Goal: Information Seeking & Learning: Check status

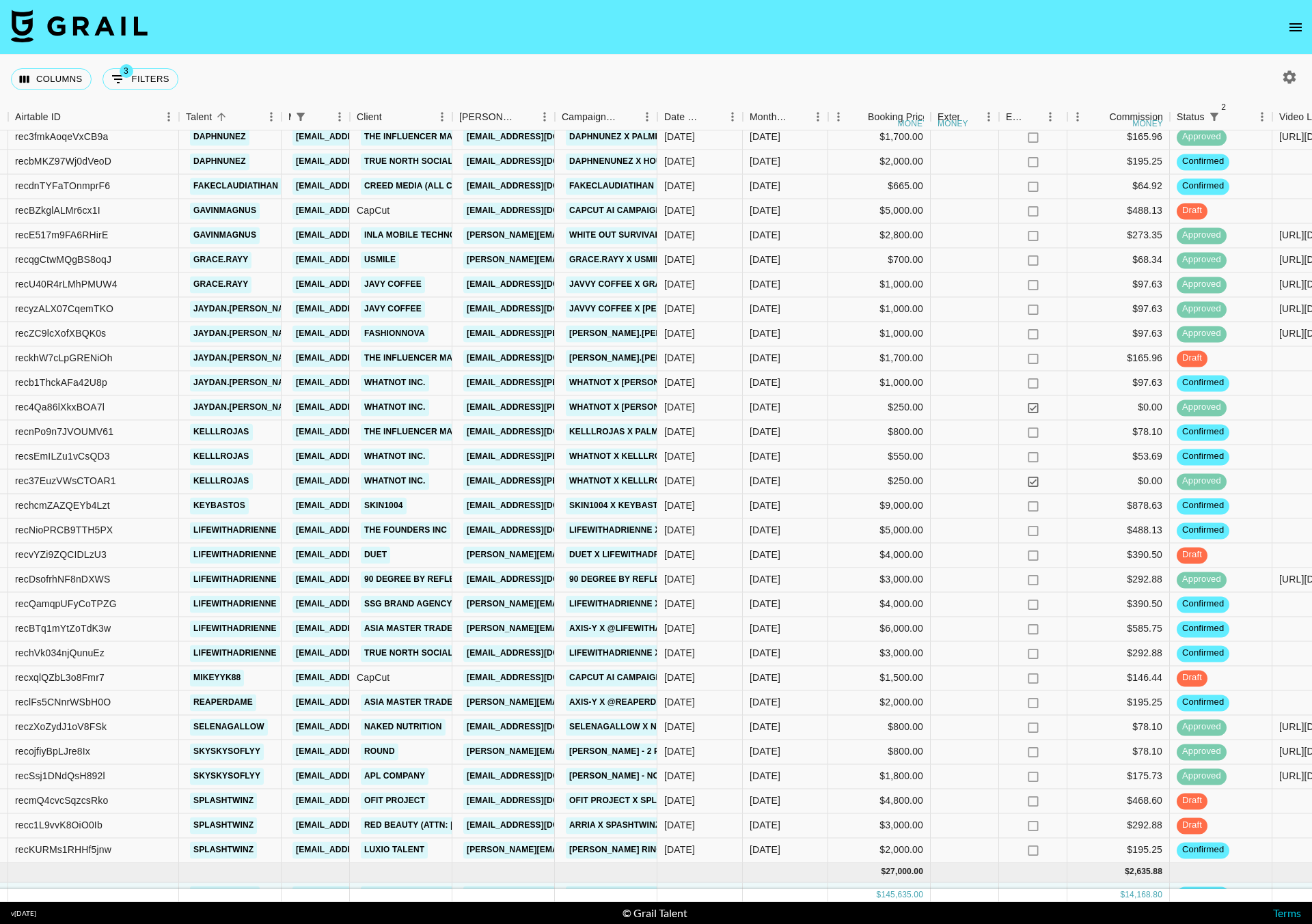
scroll to position [609, 104]
click at [131, 74] on span "3" at bounding box center [126, 71] width 14 height 14
select select "managerIds"
select select "status"
select select "not"
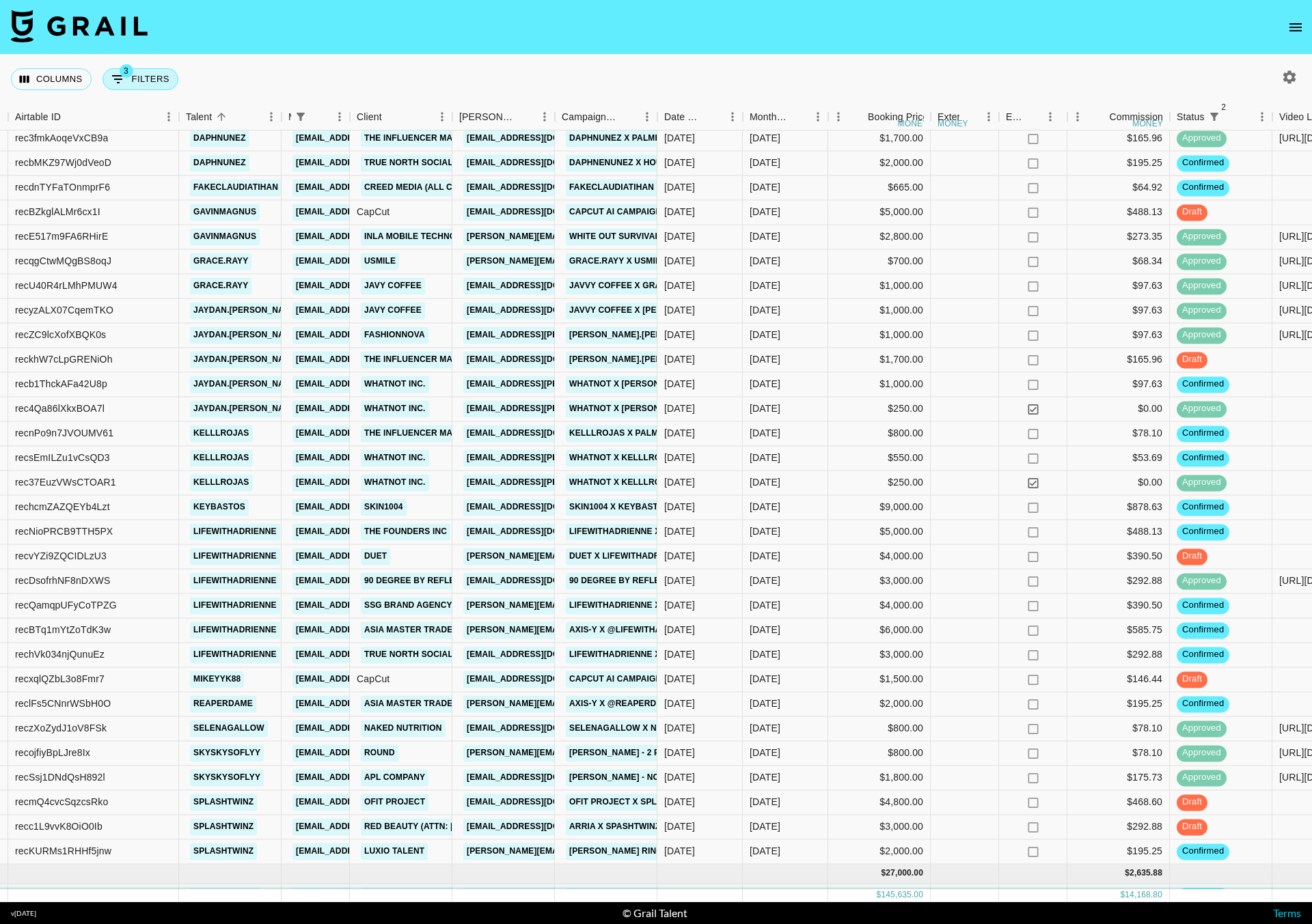
select select "declined"
select select "status"
select select "not"
select select "cancelled"
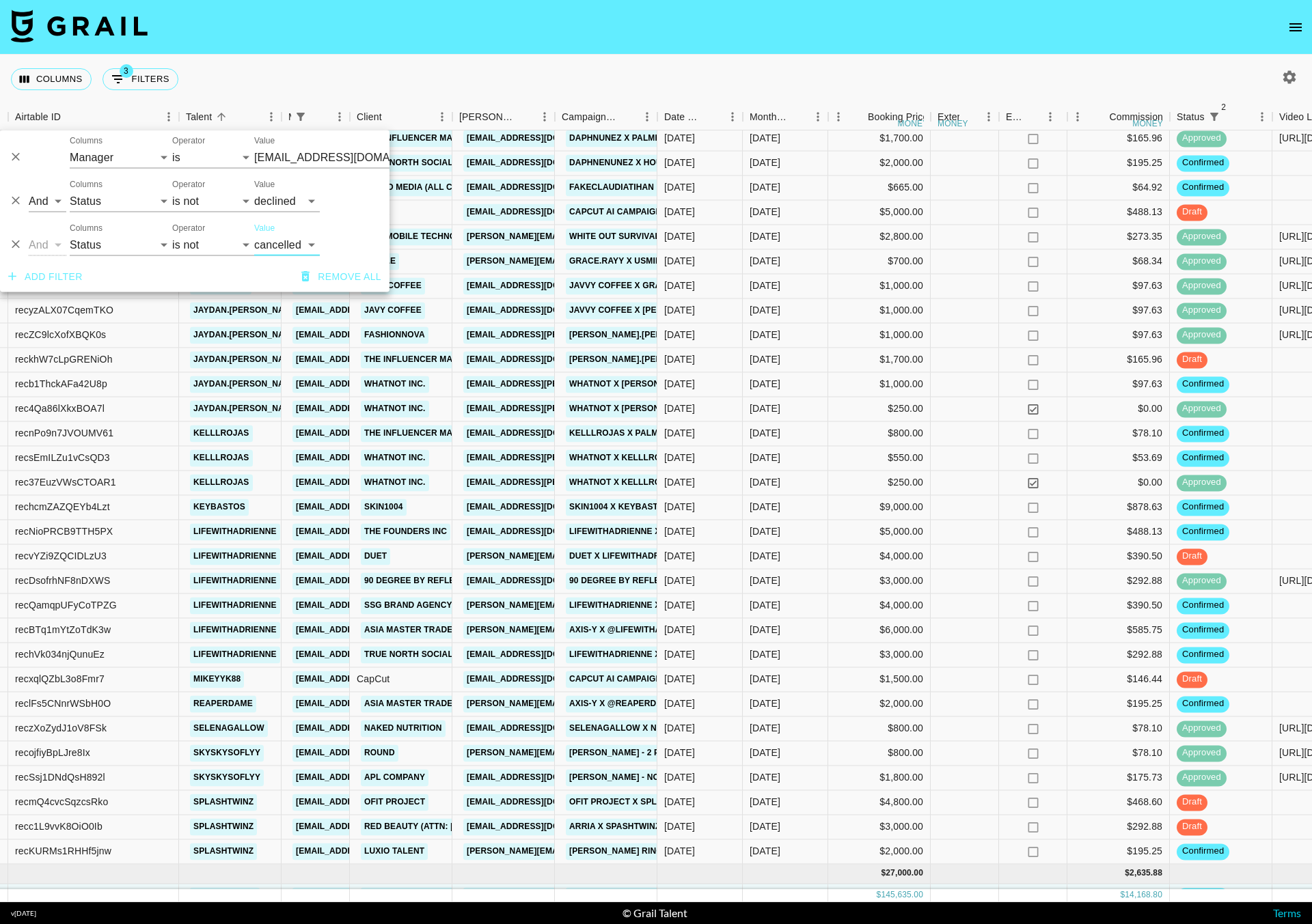
click at [285, 160] on input "[EMAIL_ADDRESS][DOMAIN_NAME]" at bounding box center [337, 157] width 166 height 21
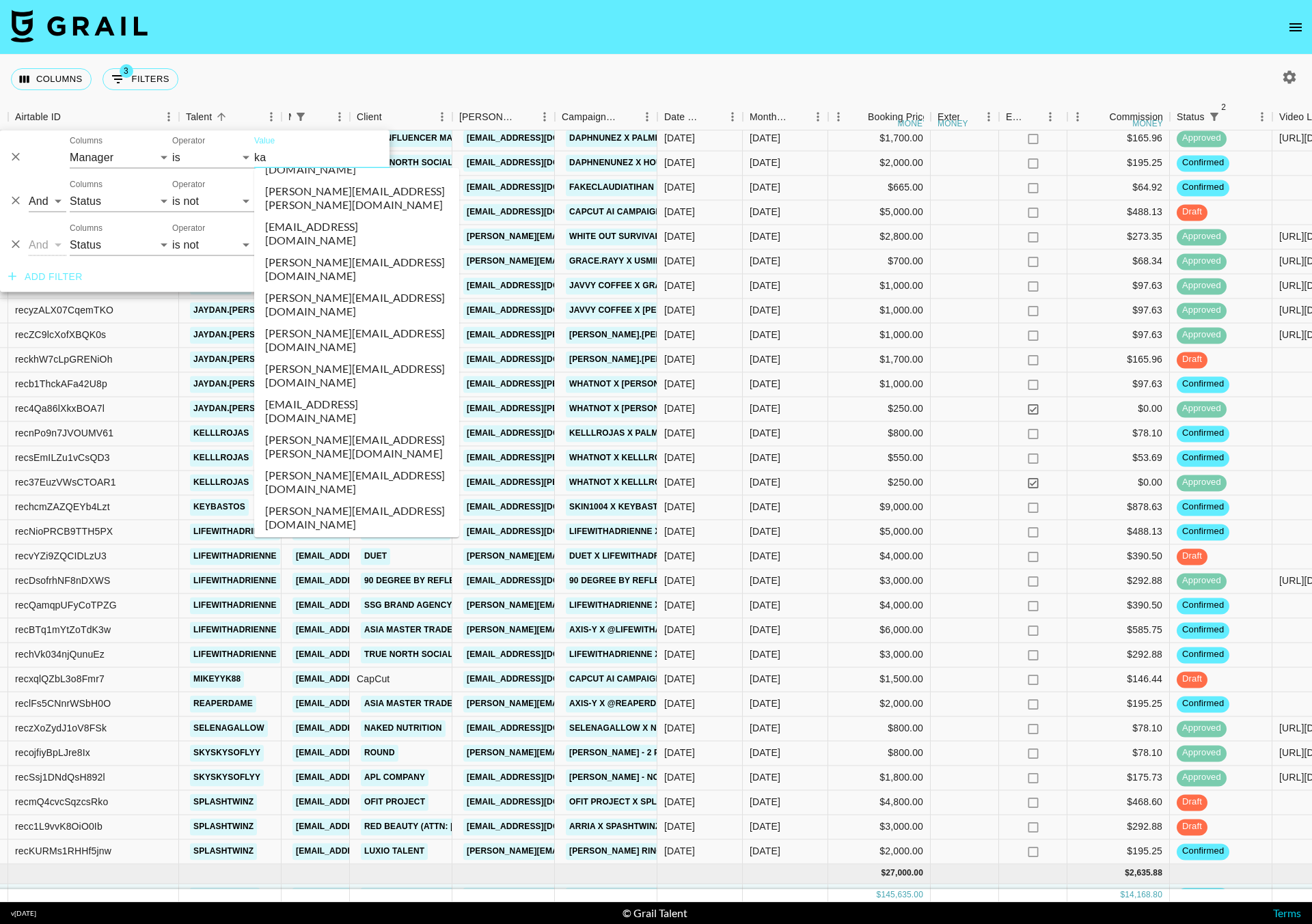
scroll to position [0, 0]
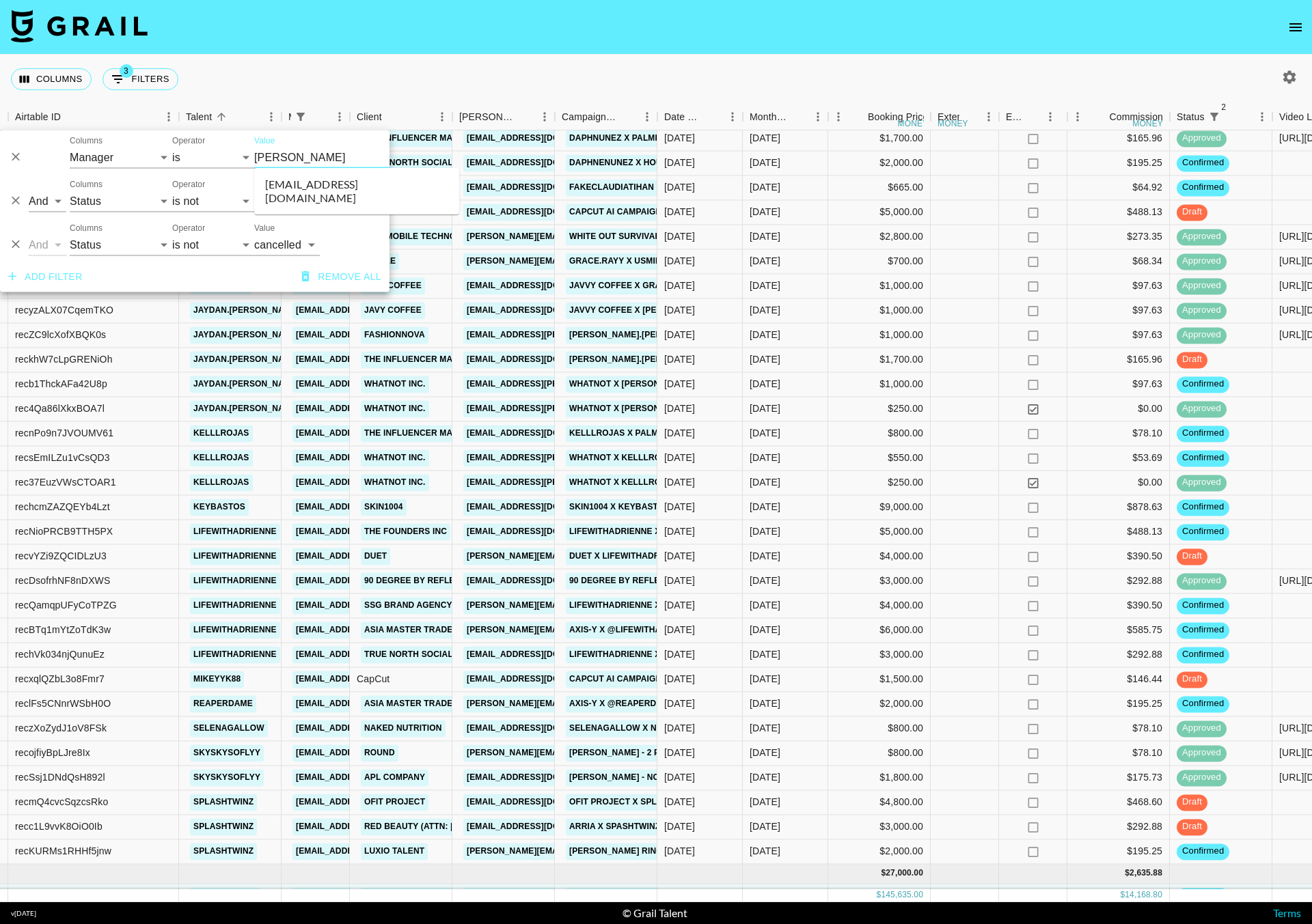
click at [330, 178] on li "[EMAIL_ADDRESS][DOMAIN_NAME]" at bounding box center [356, 191] width 205 height 36
type input "[EMAIL_ADDRESS][DOMAIN_NAME]"
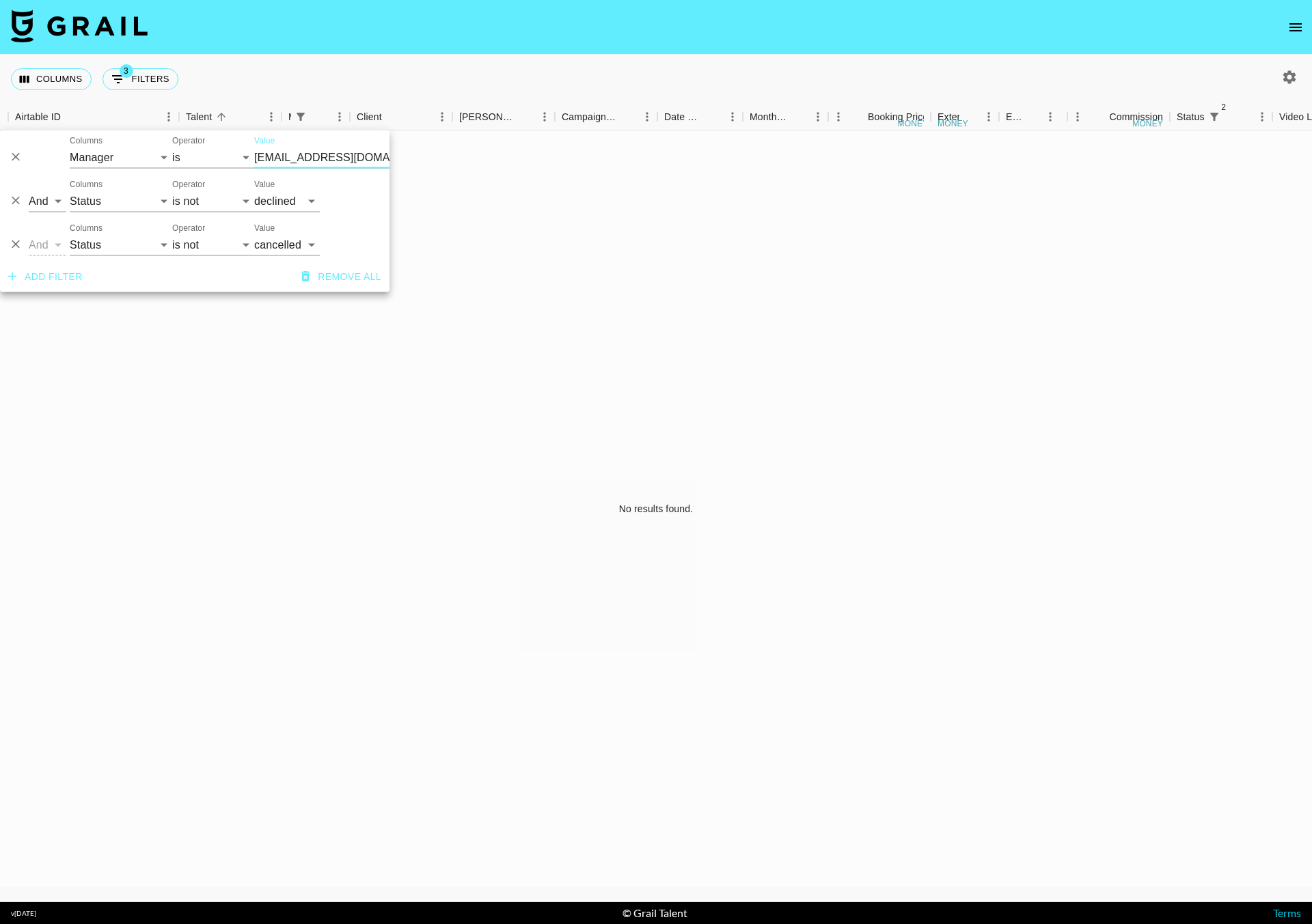
scroll to position [1, 104]
type input "[EMAIL_ADDRESS][DOMAIN_NAME]"
click at [1289, 74] on icon "button" at bounding box center [1289, 76] width 13 height 13
select select "[DATE]"
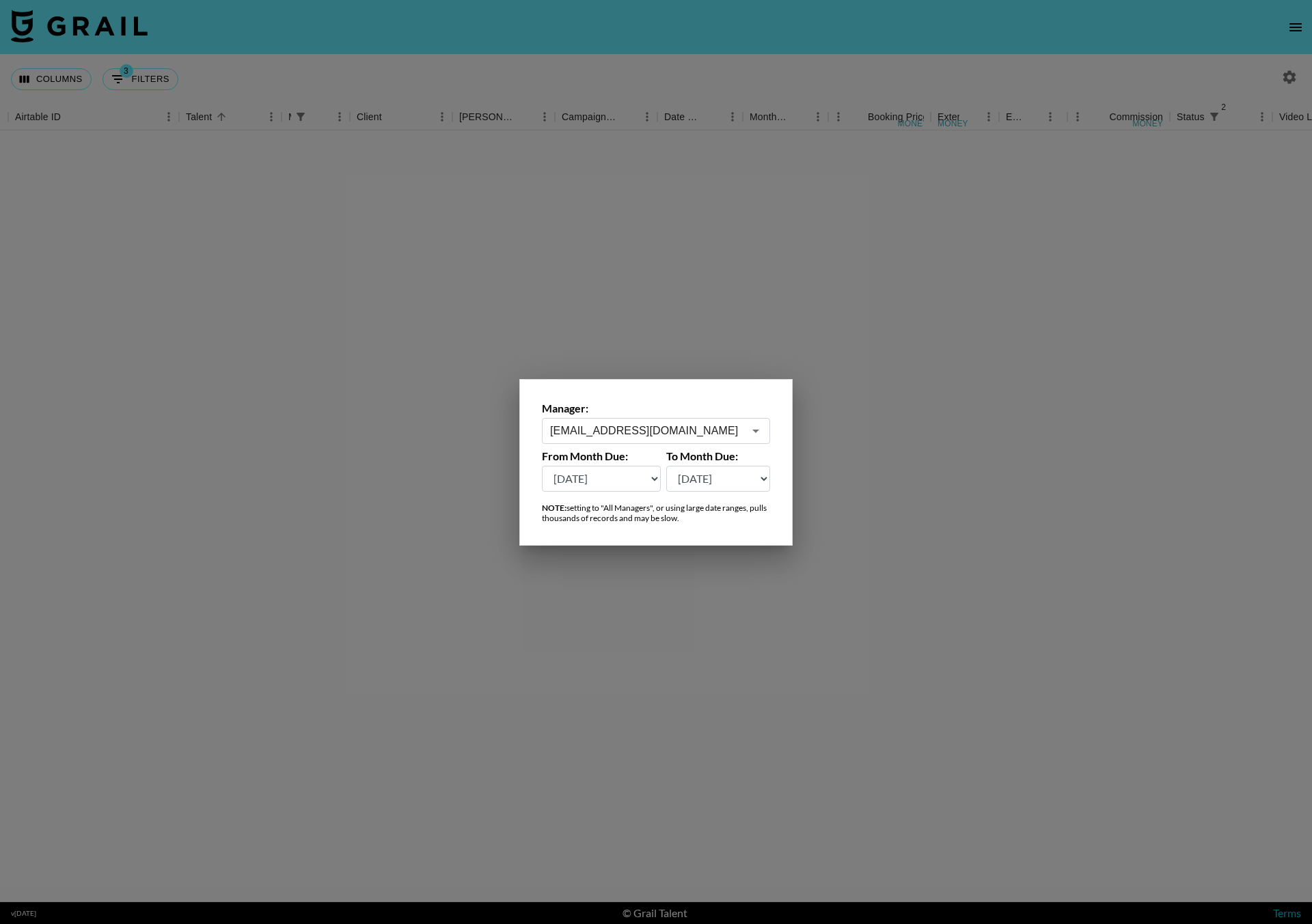
click at [575, 426] on input "[EMAIL_ADDRESS][DOMAIN_NAME]" at bounding box center [647, 430] width 194 height 16
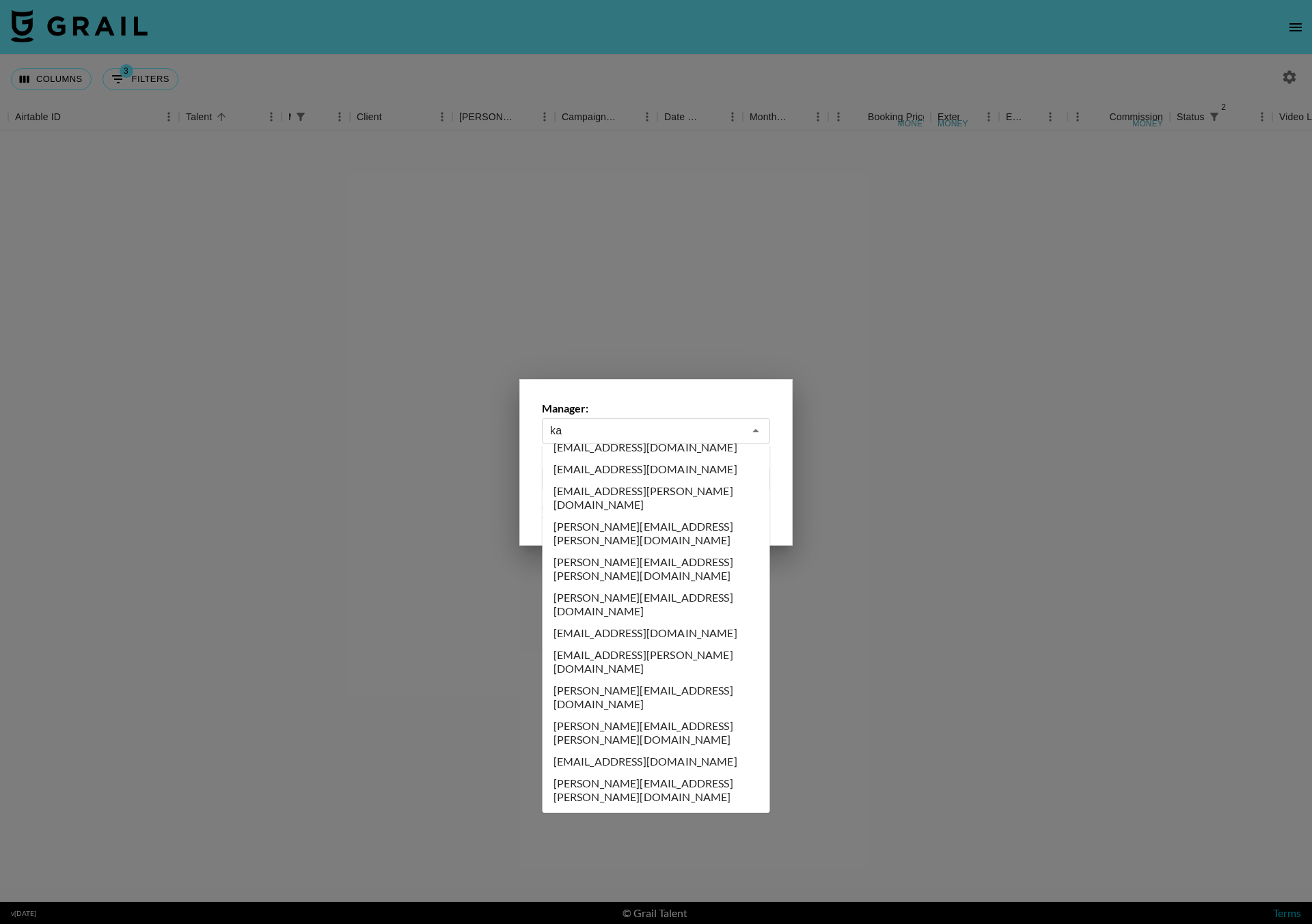
scroll to position [0, 0]
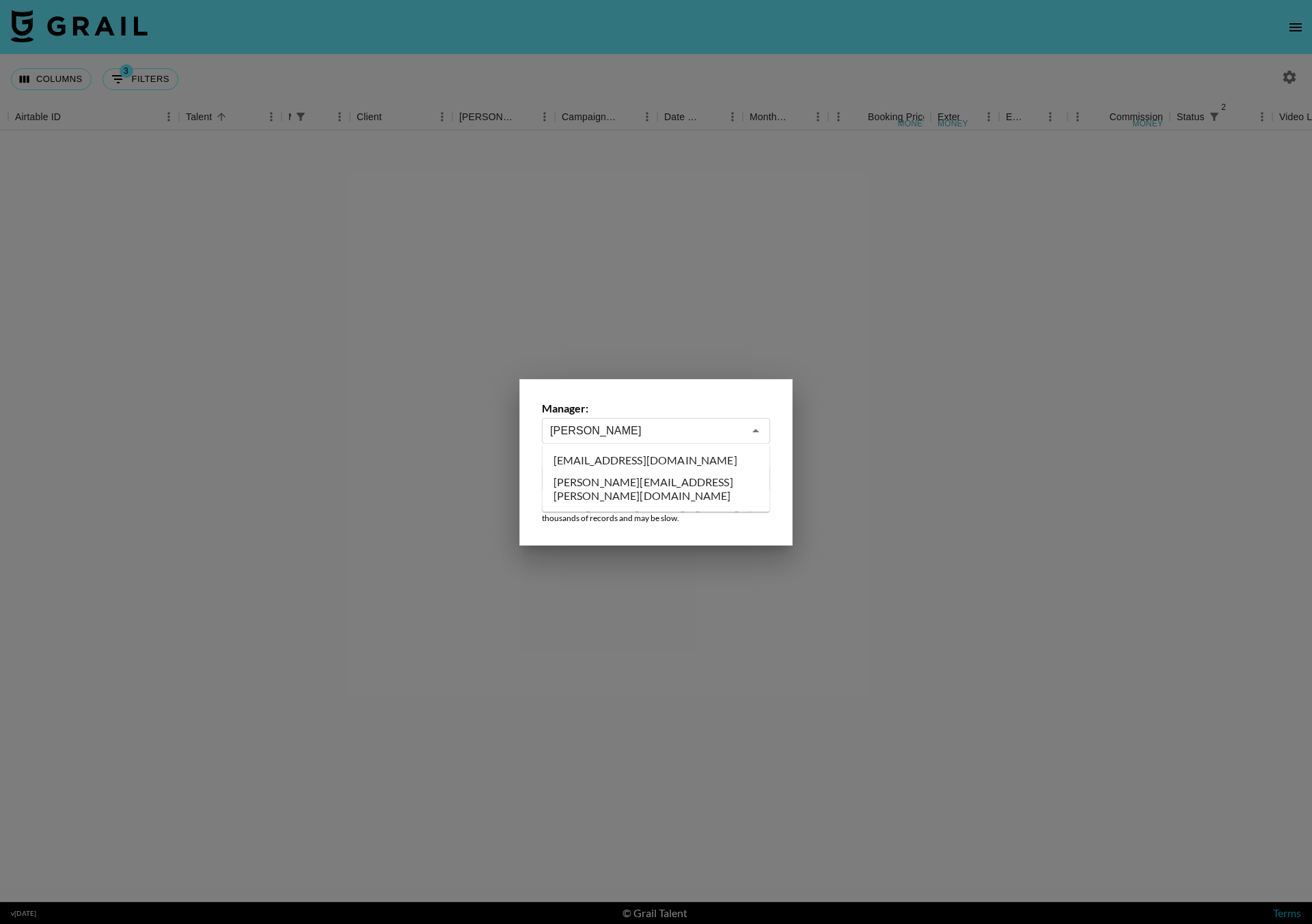
click at [606, 457] on li "[EMAIL_ADDRESS][DOMAIN_NAME]" at bounding box center [656, 460] width 228 height 22
type input "[EMAIL_ADDRESS][DOMAIN_NAME]"
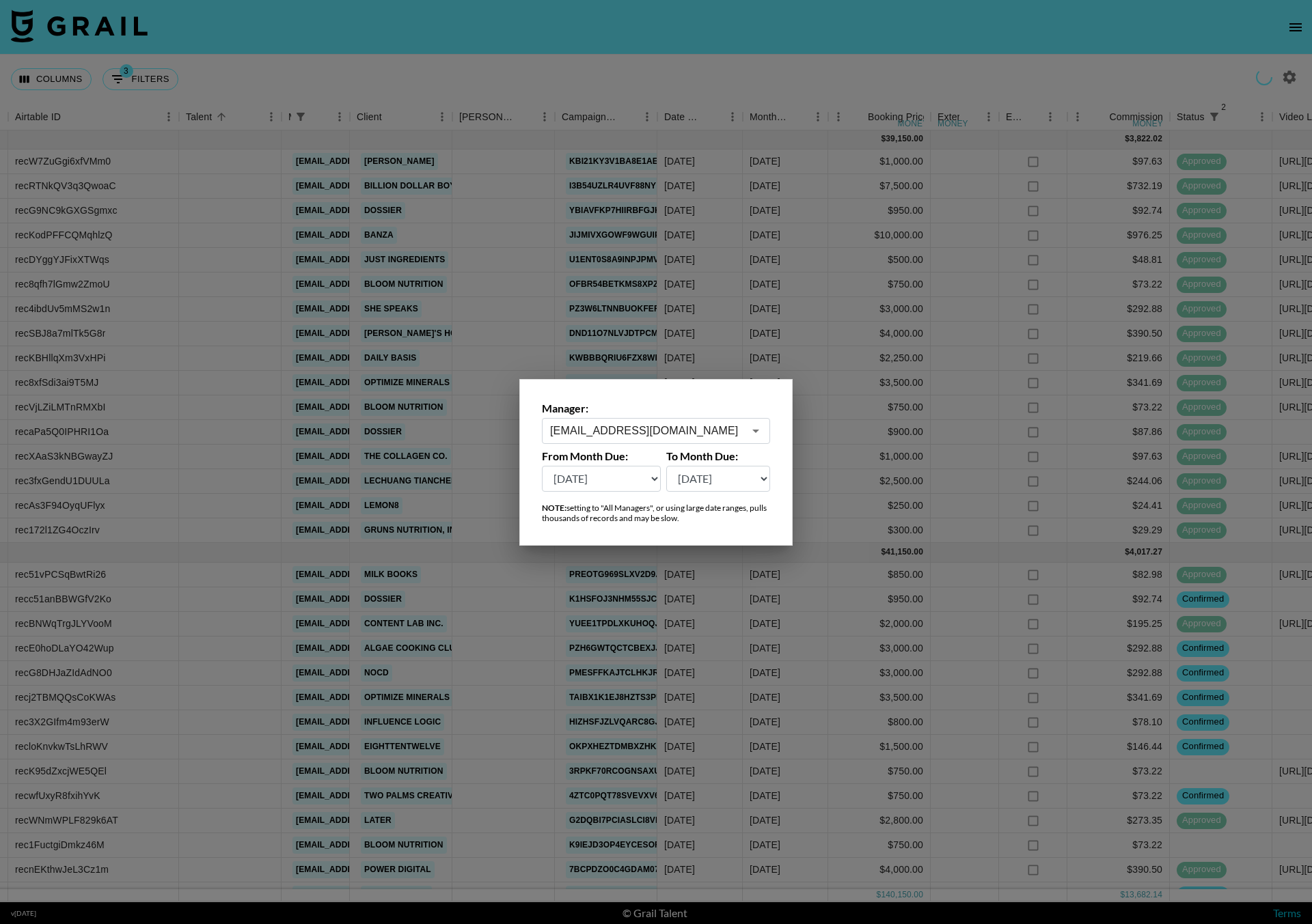
scroll to position [0, 104]
click at [647, 64] on div at bounding box center [656, 462] width 1312 height 924
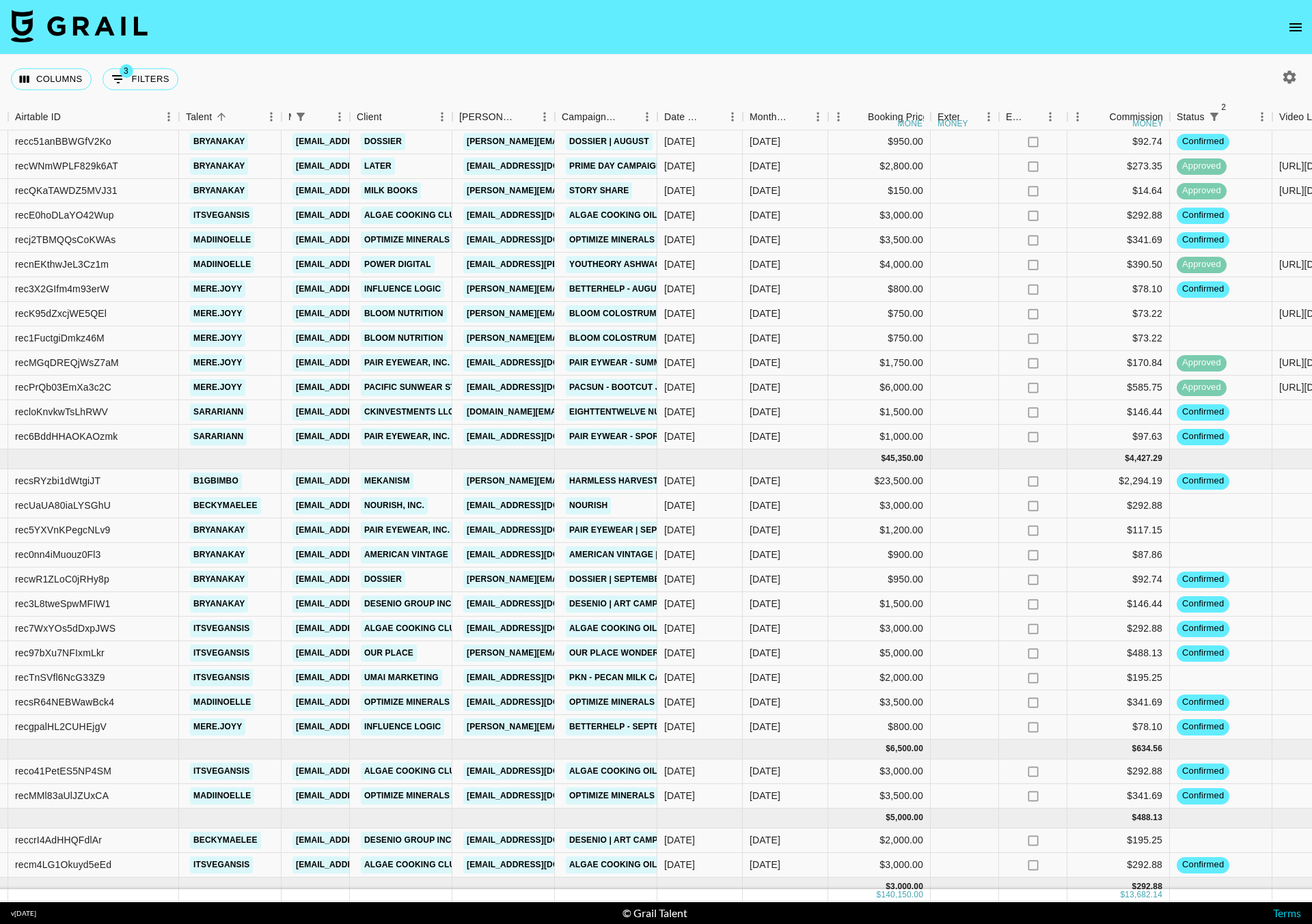
scroll to position [605, 104]
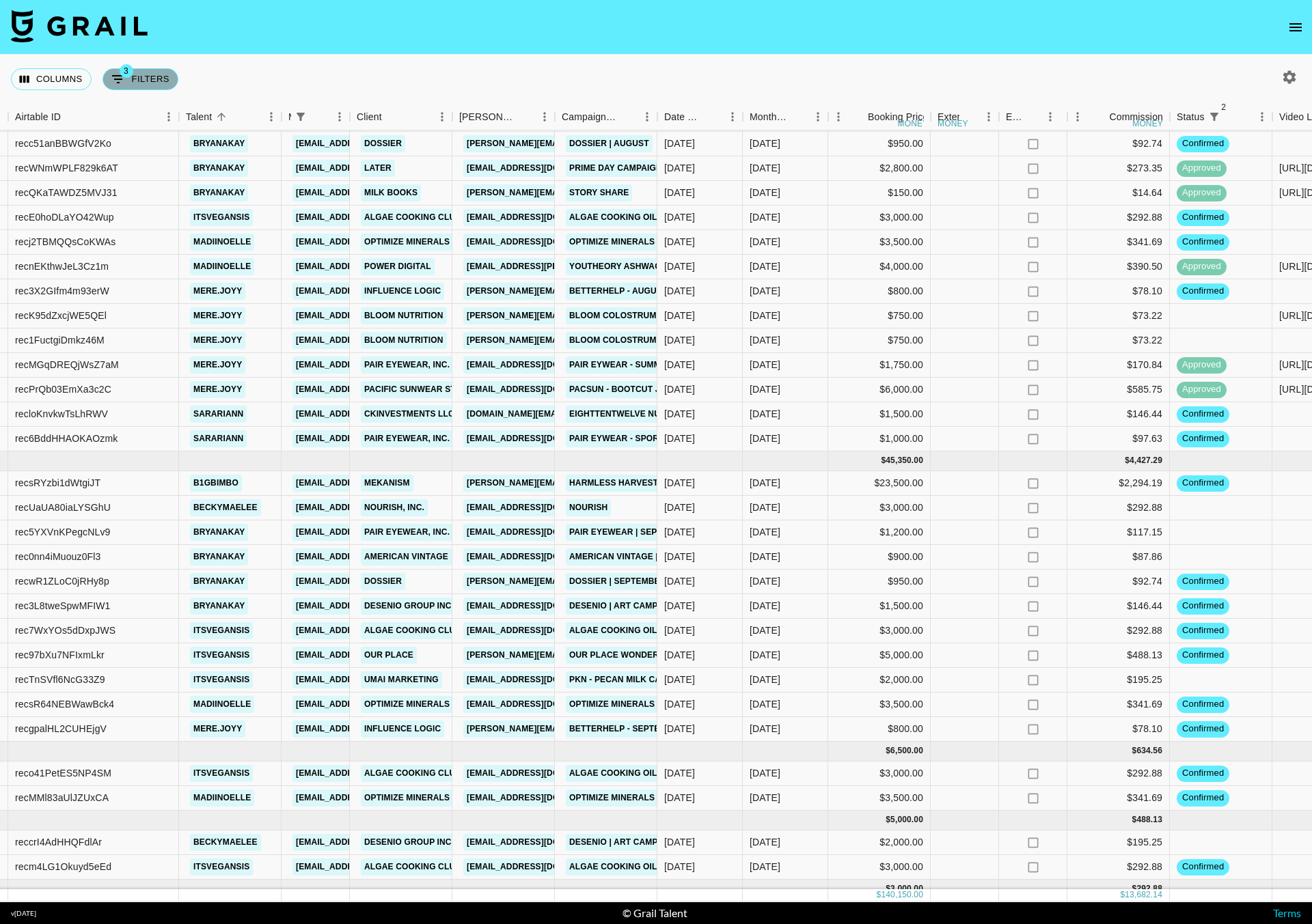
click at [129, 84] on button "3 Filters" at bounding box center [141, 79] width 76 height 22
select select "managerIds"
select select "status"
select select "not"
select select "declined"
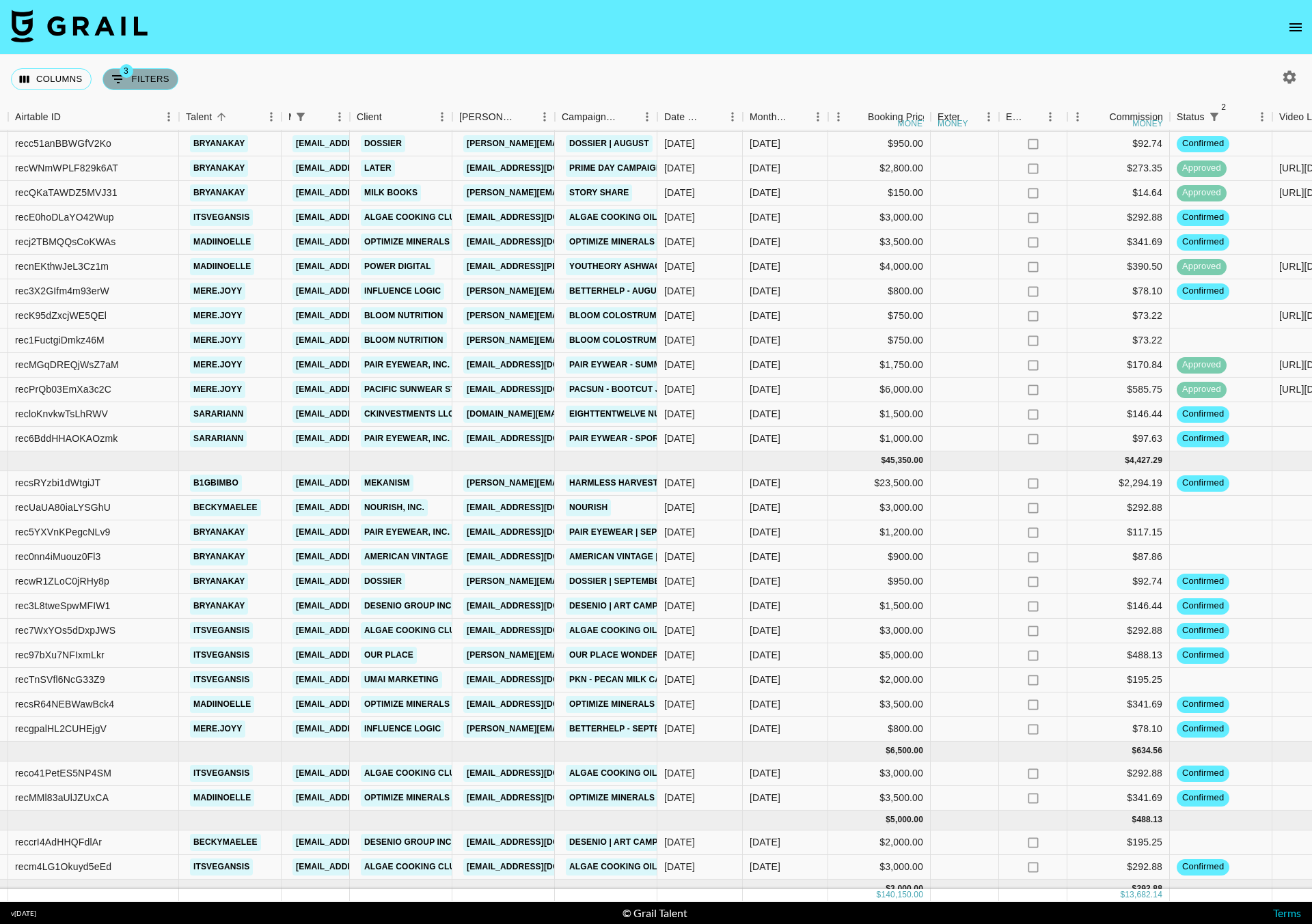
select select "status"
select select "not"
select select "cancelled"
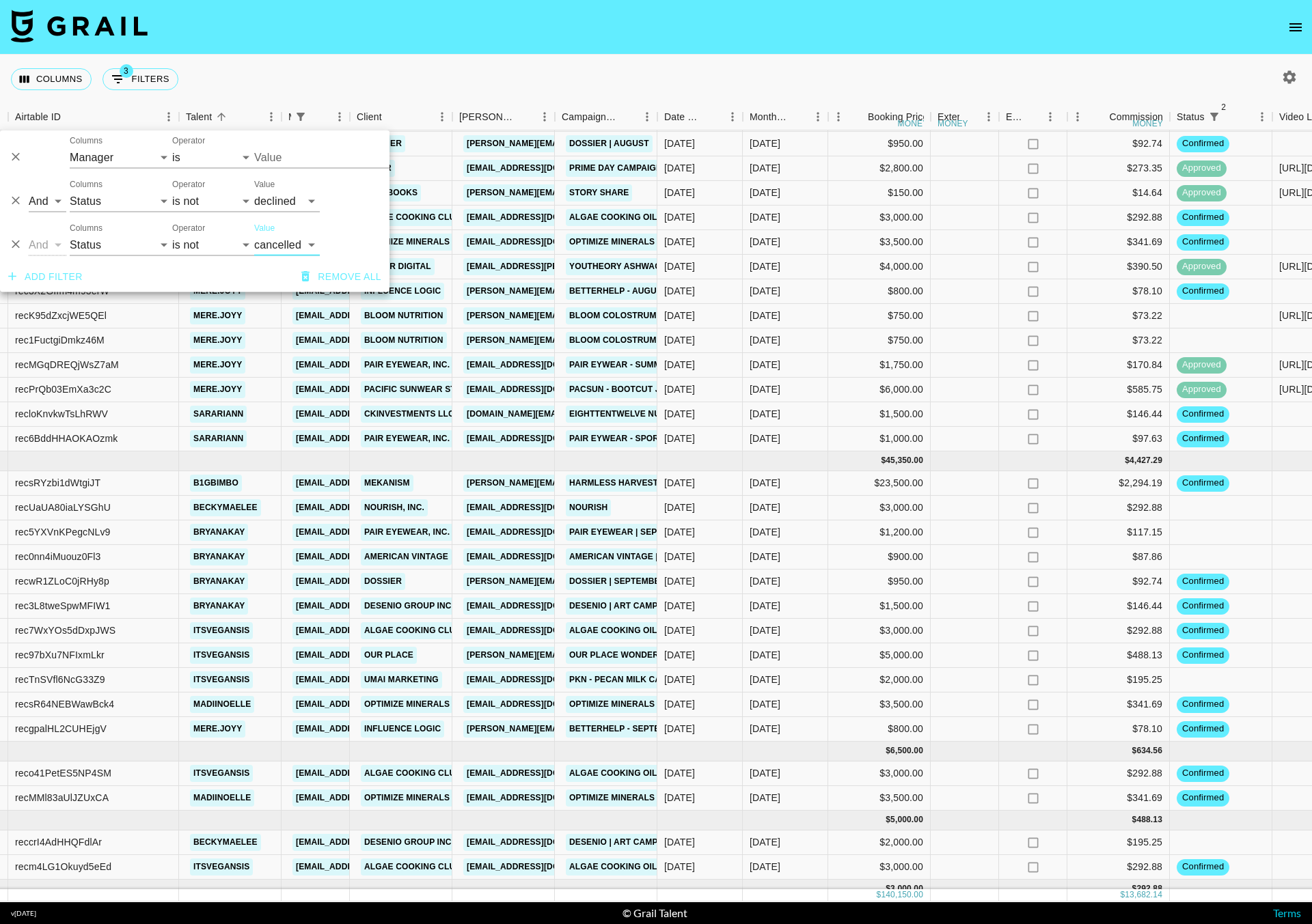
type input "[EMAIL_ADDRESS][DOMAIN_NAME]"
click at [313, 154] on input "[EMAIL_ADDRESS][DOMAIN_NAME]" at bounding box center [337, 157] width 166 height 21
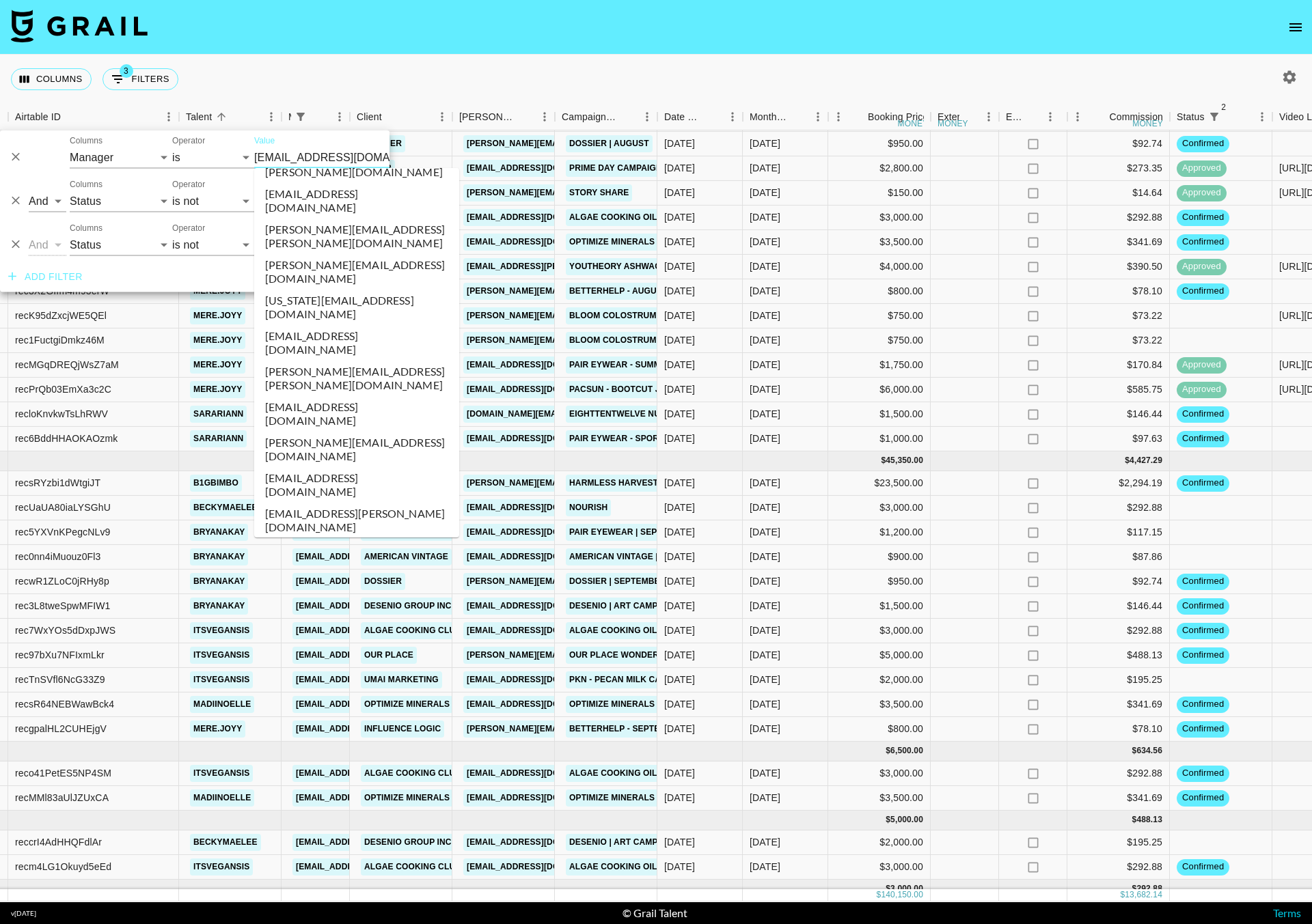
scroll to position [5051, 0]
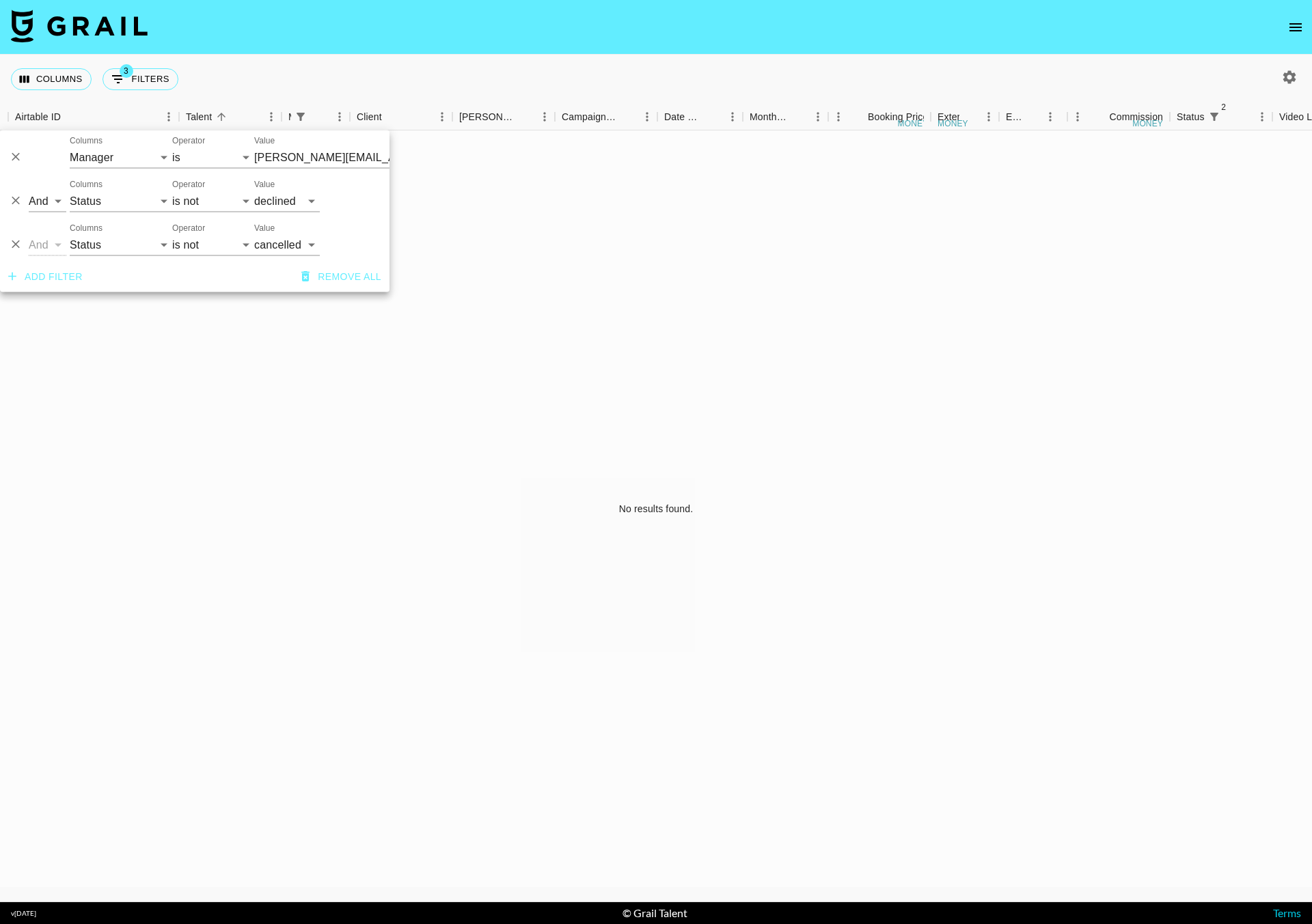
scroll to position [1, 104]
click at [1298, 82] on button "button" at bounding box center [1289, 77] width 23 height 23
select select "[DATE]"
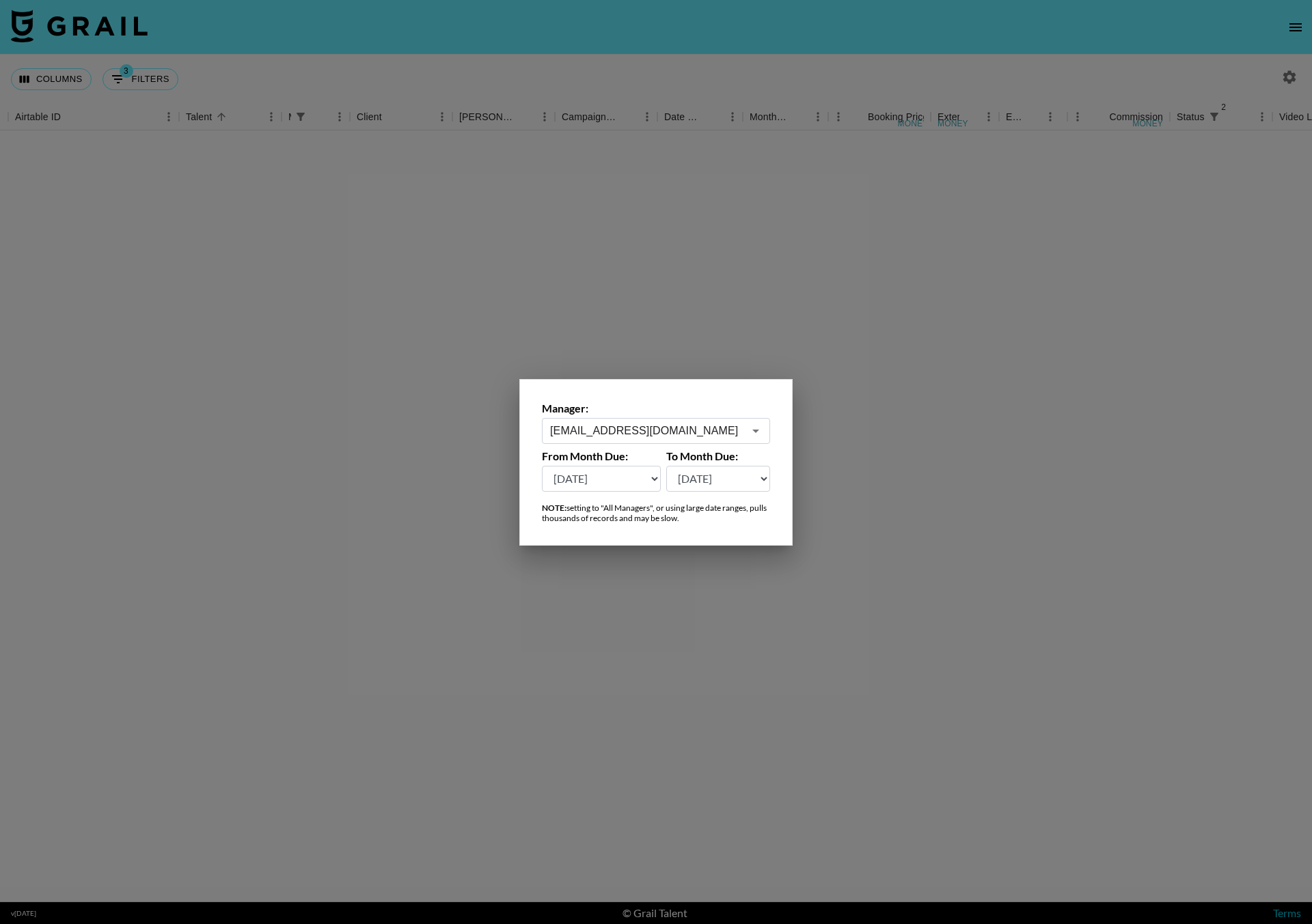
click at [681, 425] on input "[EMAIL_ADDRESS][DOMAIN_NAME]" at bounding box center [647, 430] width 194 height 16
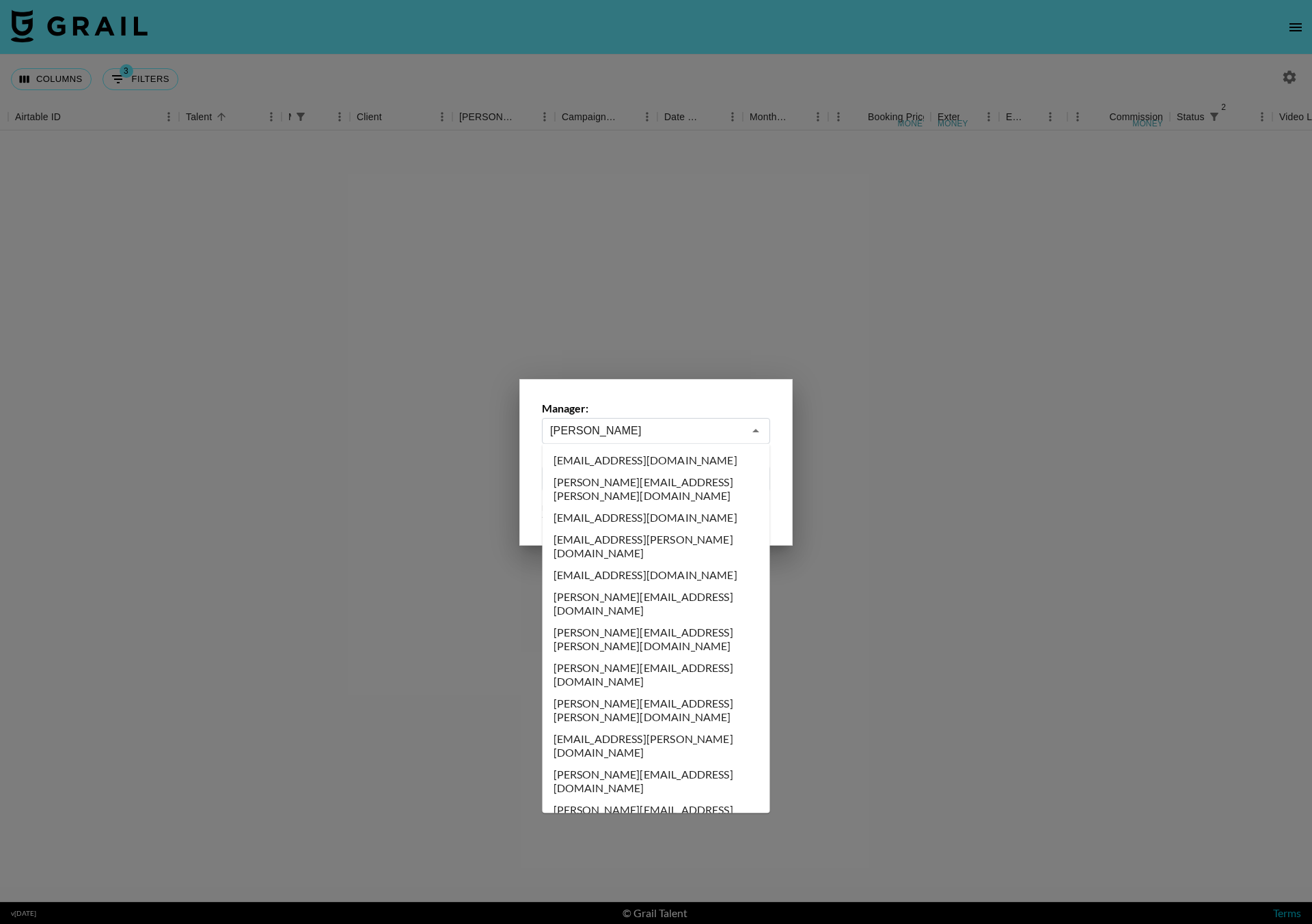
scroll to position [0, 0]
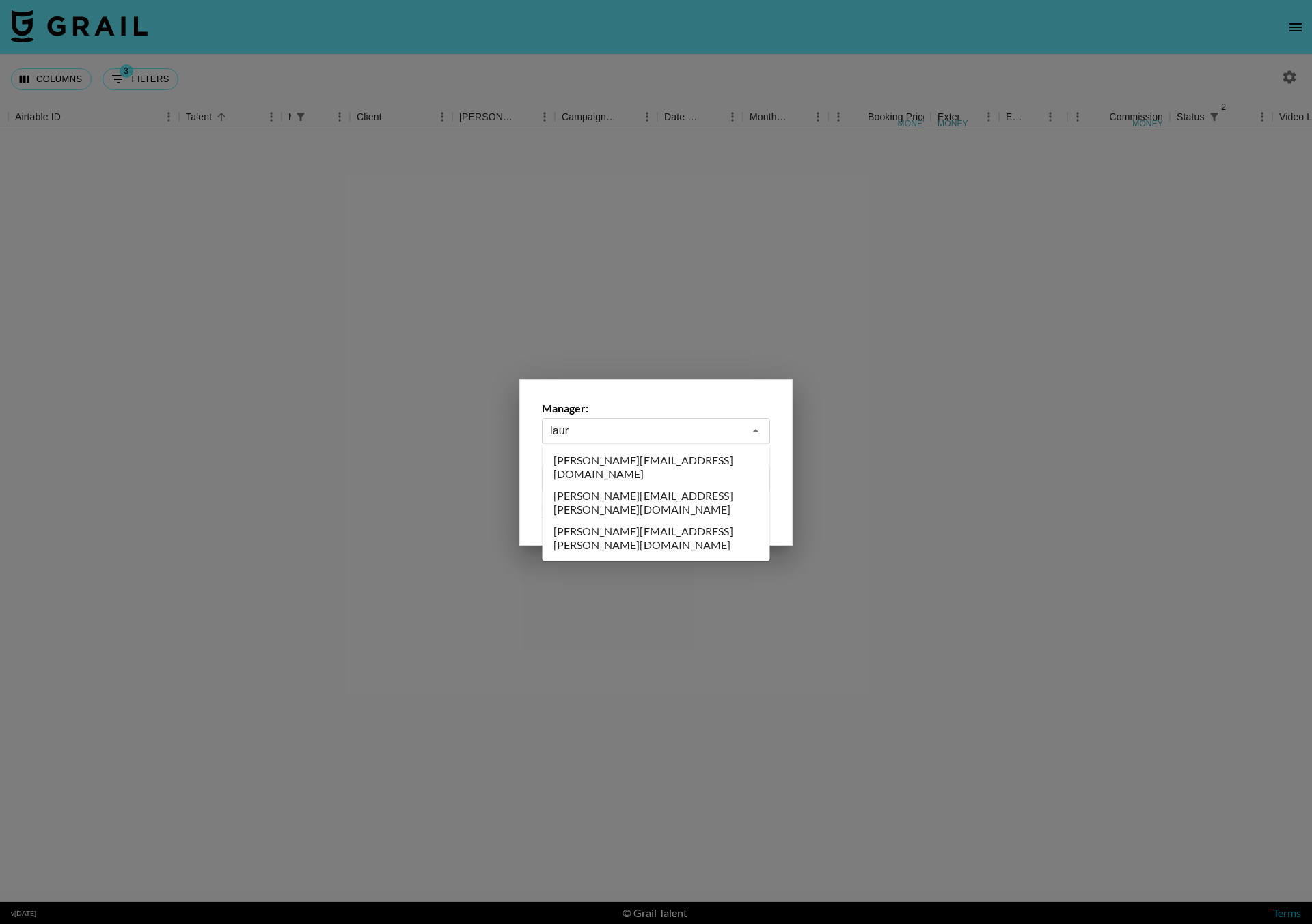
click at [606, 456] on li "[PERSON_NAME][EMAIL_ADDRESS][DOMAIN_NAME]" at bounding box center [656, 467] width 228 height 36
type input "[PERSON_NAME][EMAIL_ADDRESS][DOMAIN_NAME]"
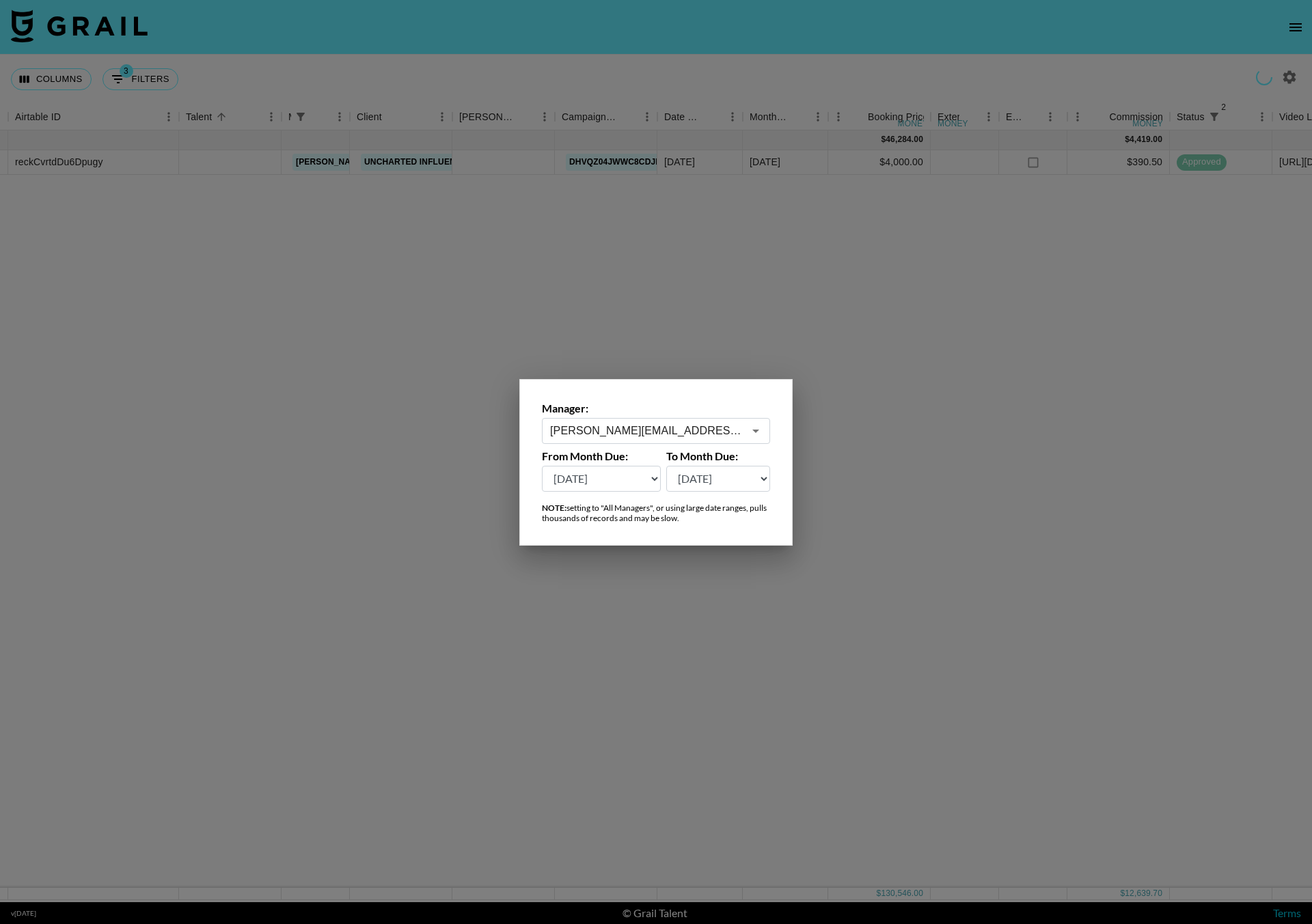
click at [743, 316] on div at bounding box center [656, 462] width 1312 height 924
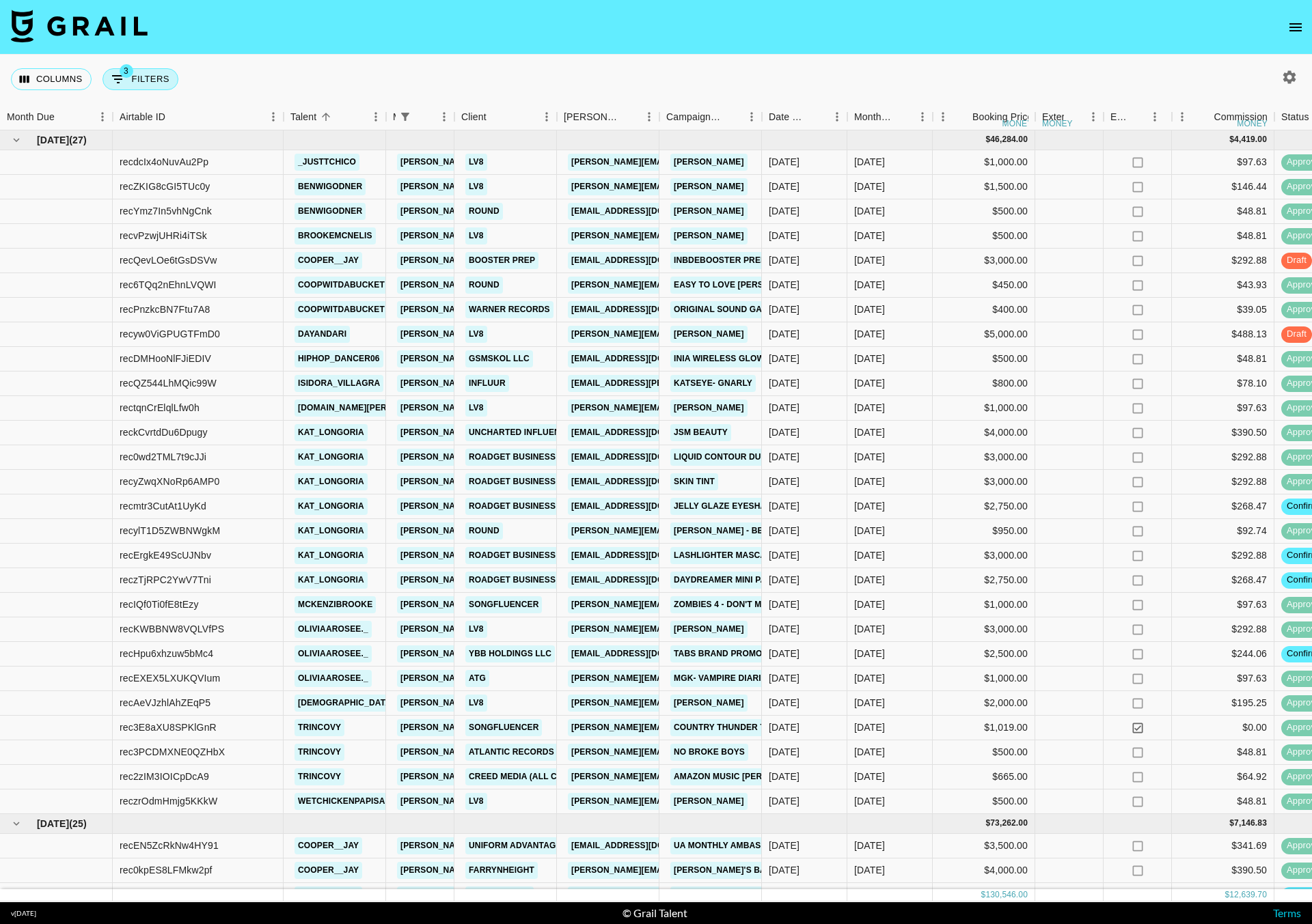
click at [145, 80] on button "3 Filters" at bounding box center [141, 79] width 76 height 22
select select "managerIds"
select select "status"
select select "not"
select select "declined"
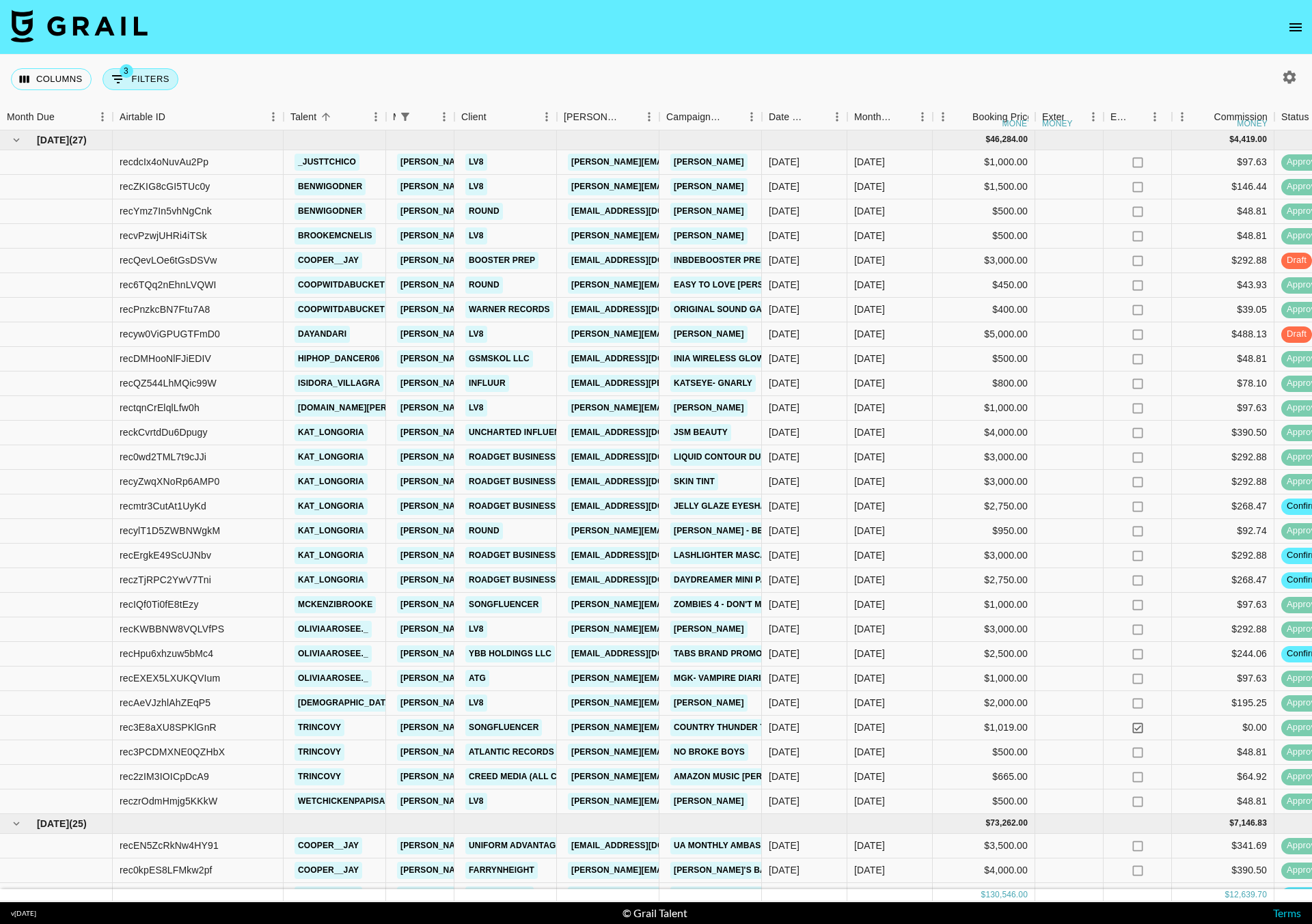
select select "status"
select select "not"
select select "cancelled"
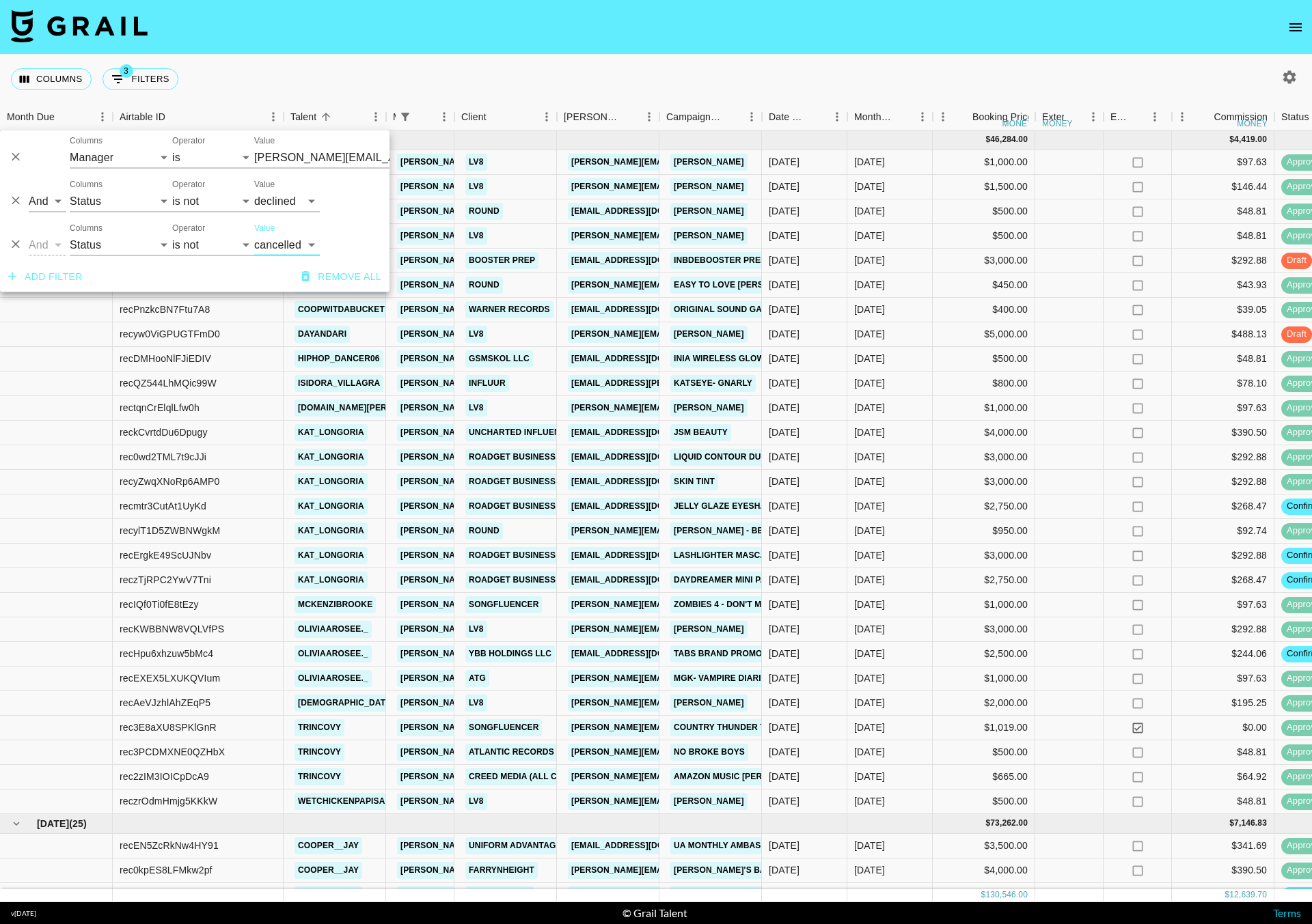
click at [302, 157] on input "[PERSON_NAME][EMAIL_ADDRESS][DOMAIN_NAME]" at bounding box center [337, 157] width 166 height 21
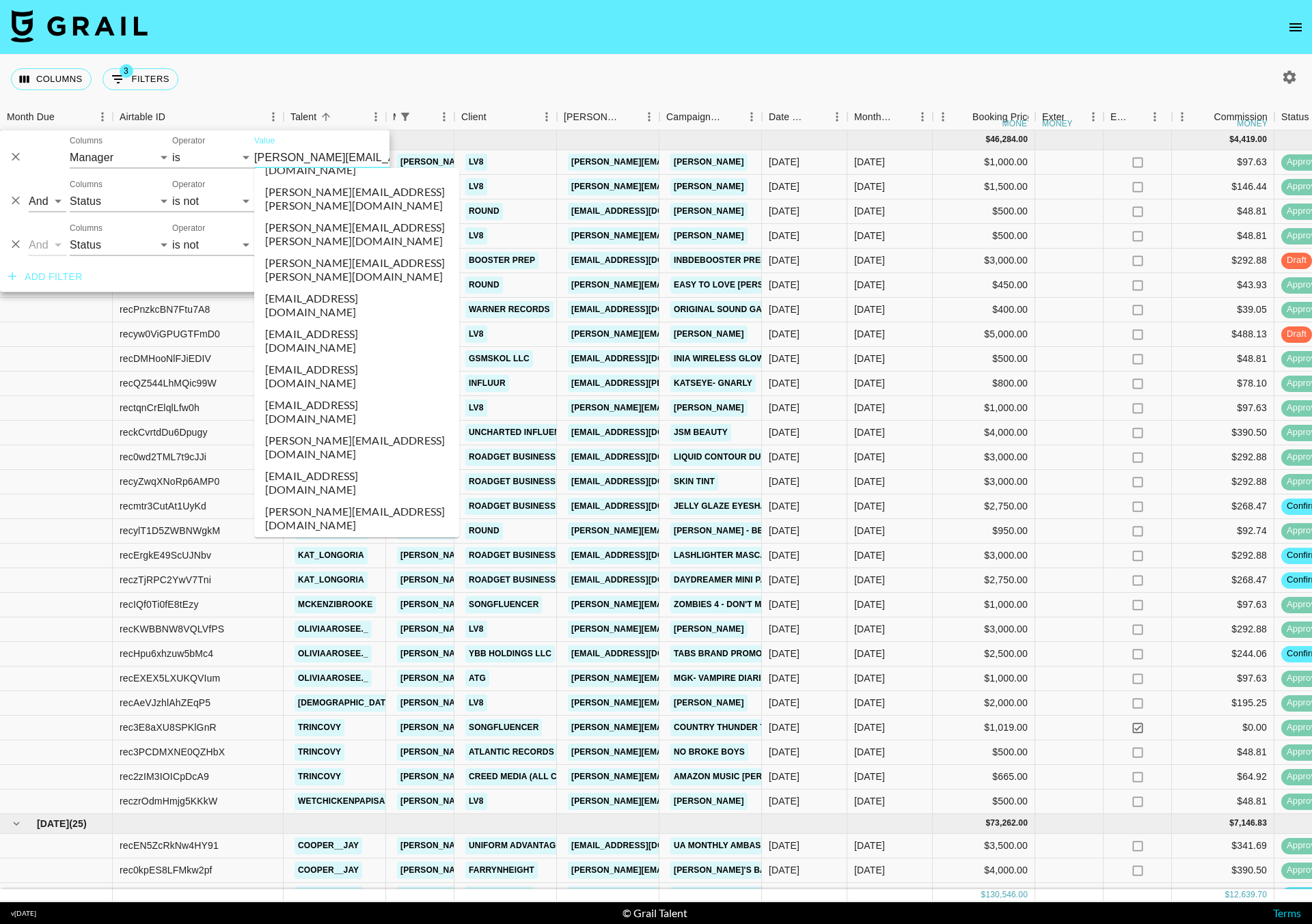
scroll to position [6024, 0]
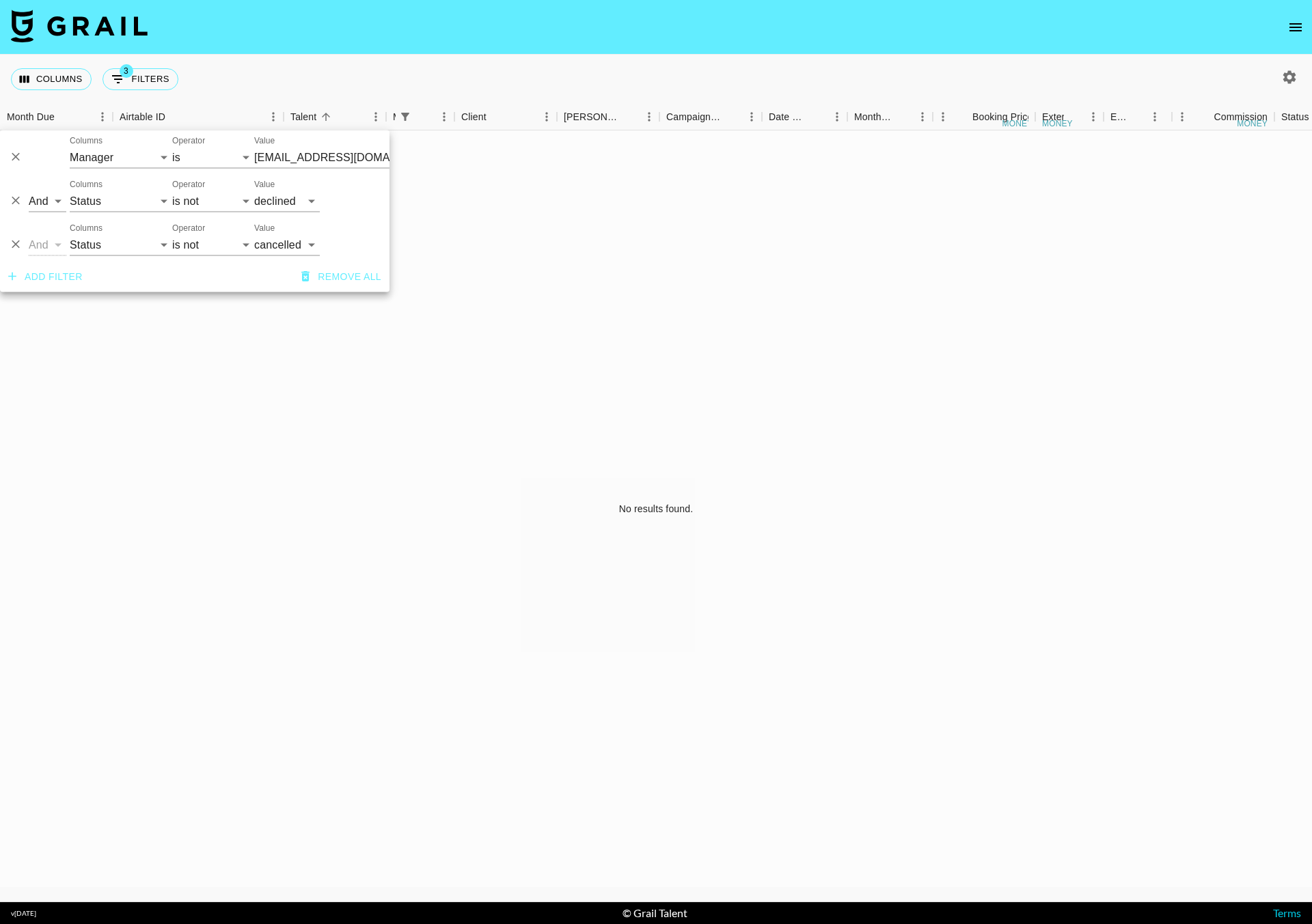
click at [347, 150] on input "[EMAIL_ADDRESS][DOMAIN_NAME]" at bounding box center [337, 157] width 166 height 21
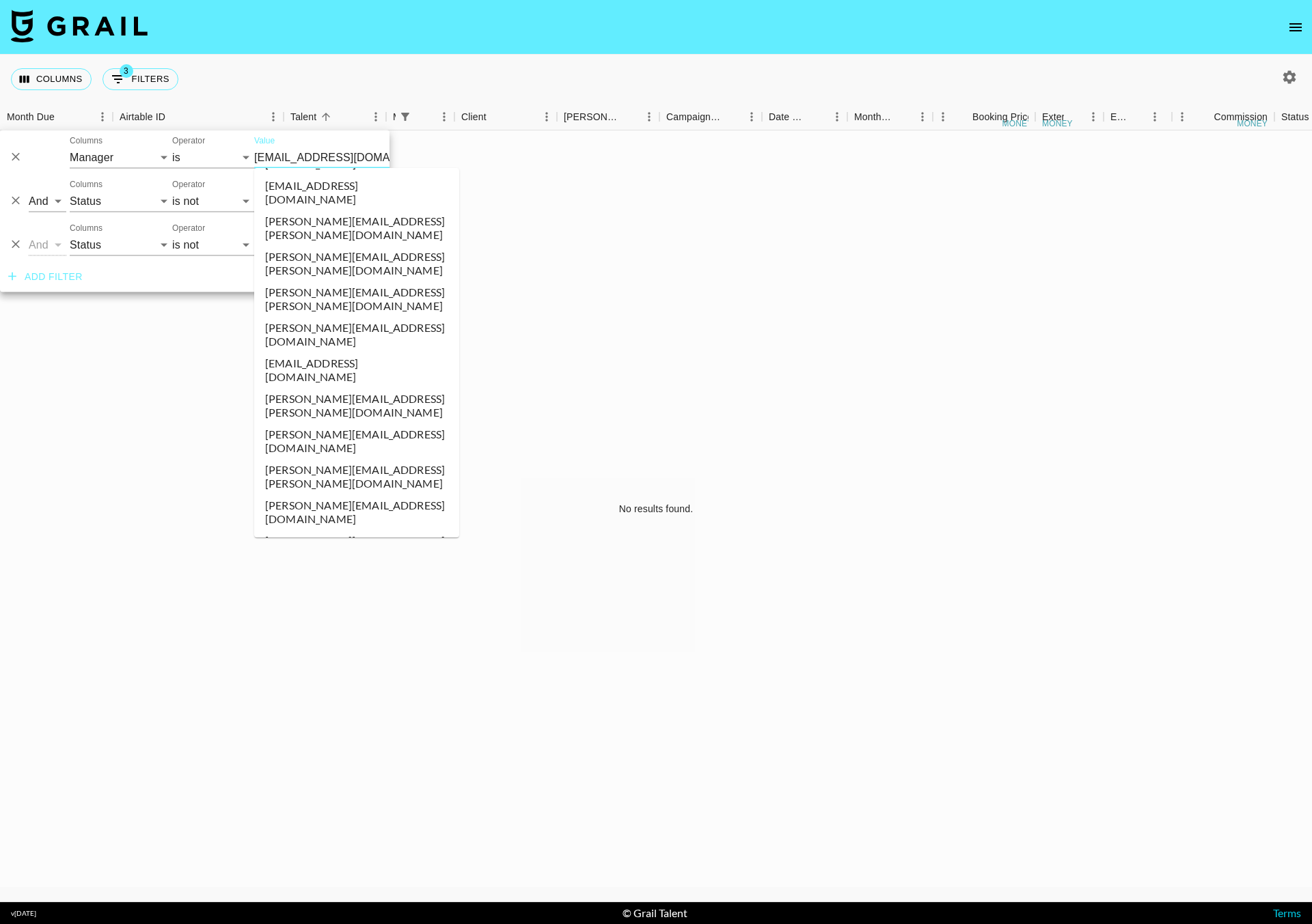
scroll to position [6452, 0]
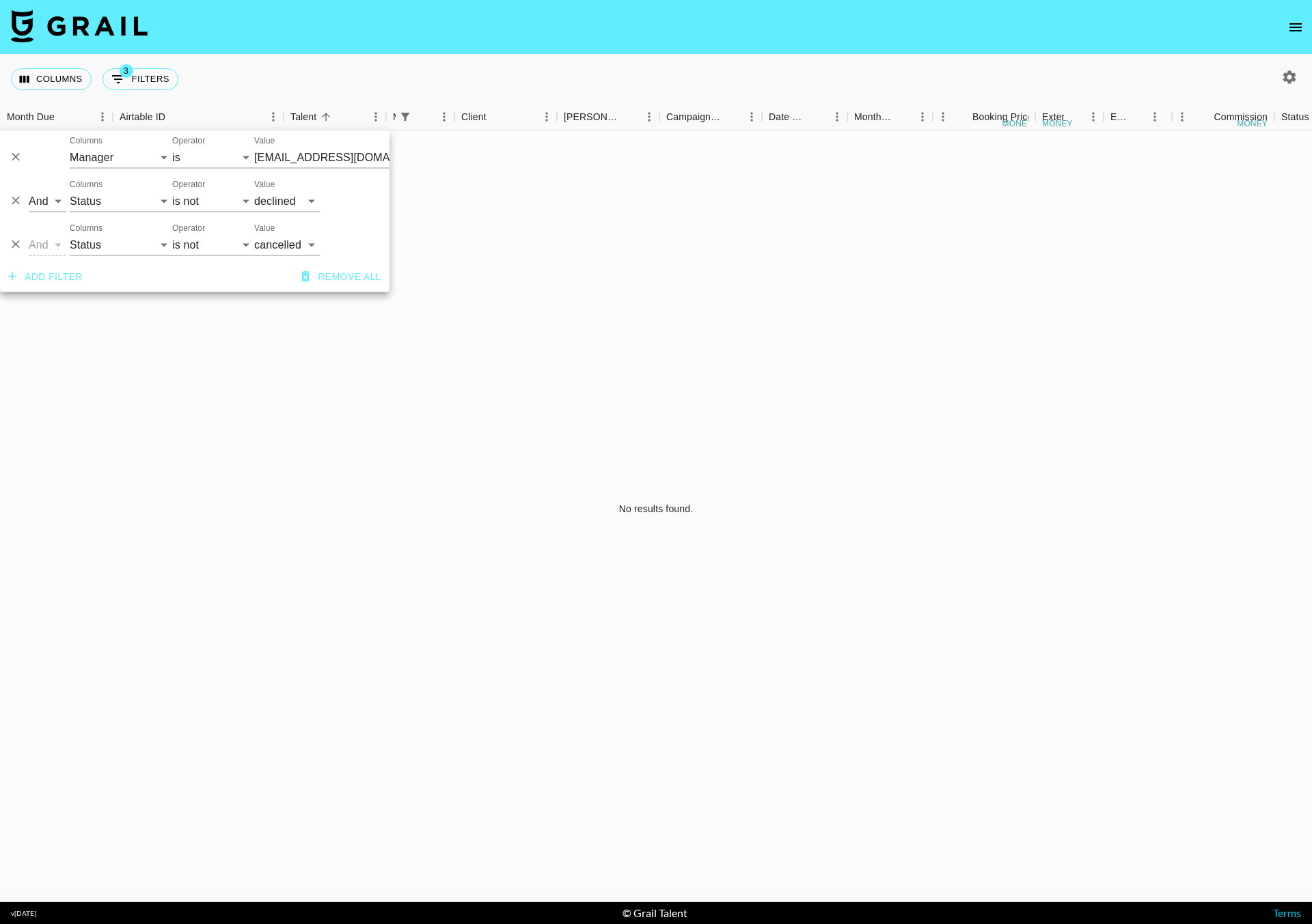
click at [1279, 82] on button "button" at bounding box center [1289, 77] width 23 height 23
select select "[DATE]"
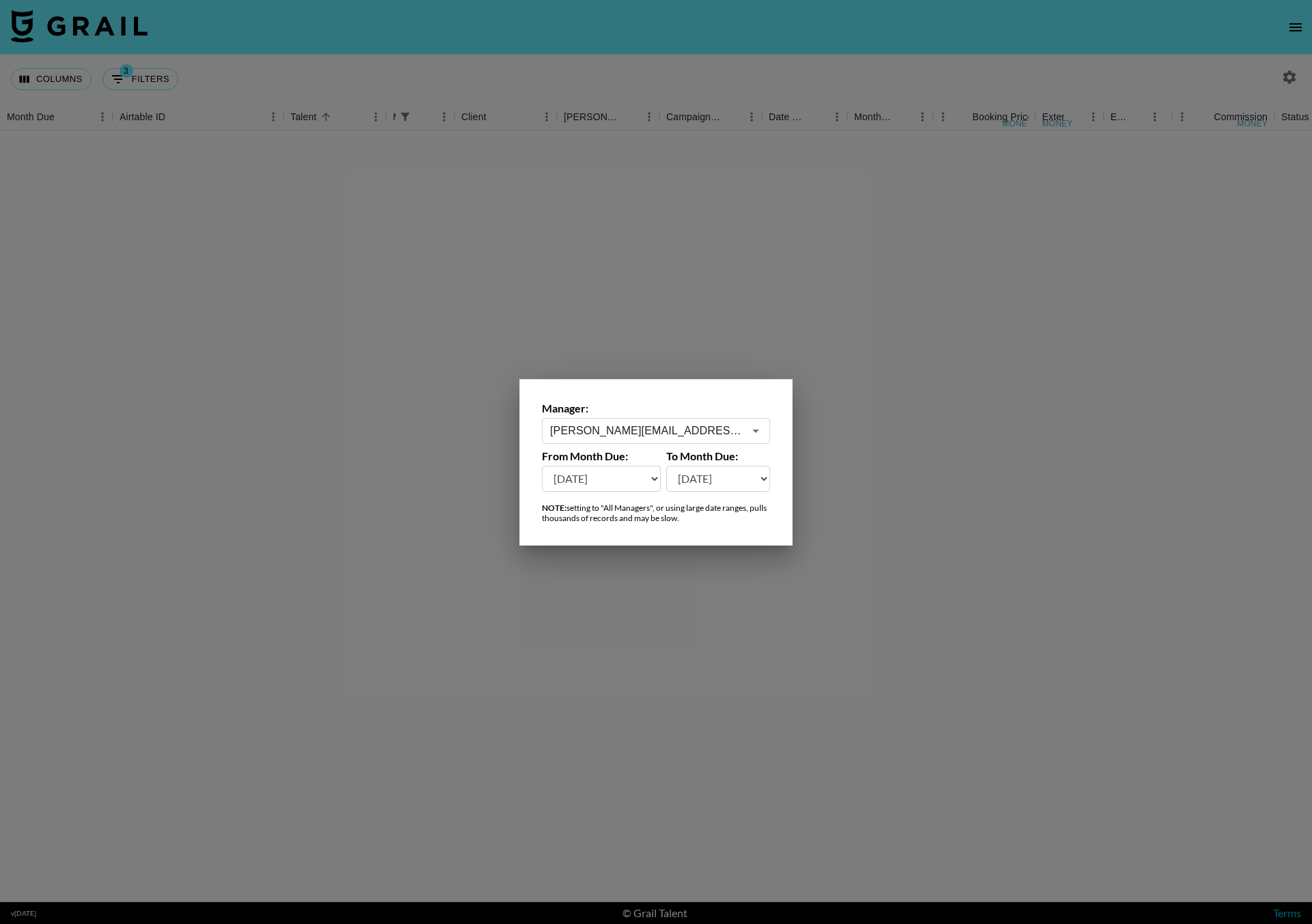
click at [597, 427] on input "[PERSON_NAME][EMAIL_ADDRESS][DOMAIN_NAME]" at bounding box center [647, 430] width 194 height 16
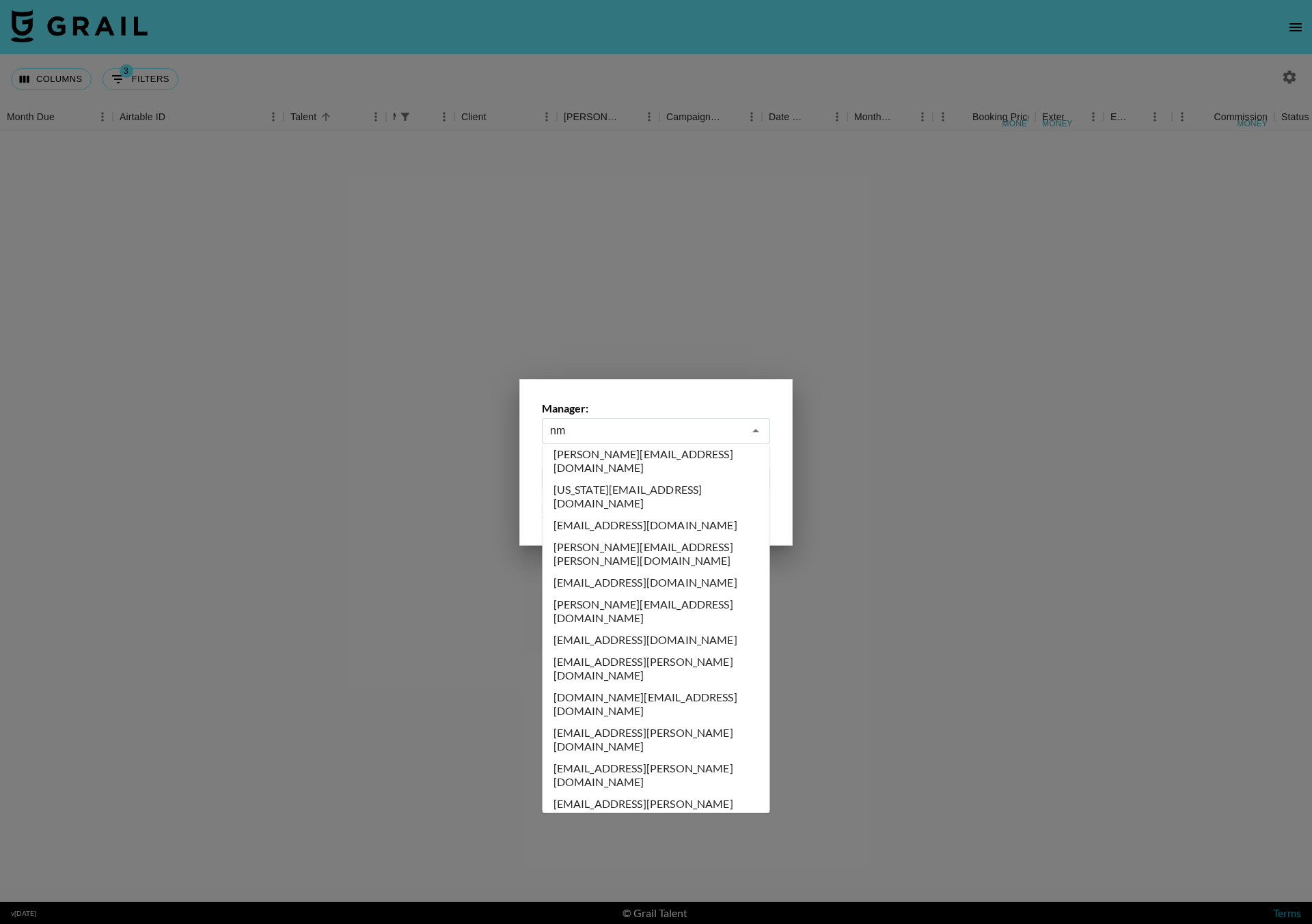
scroll to position [0, 0]
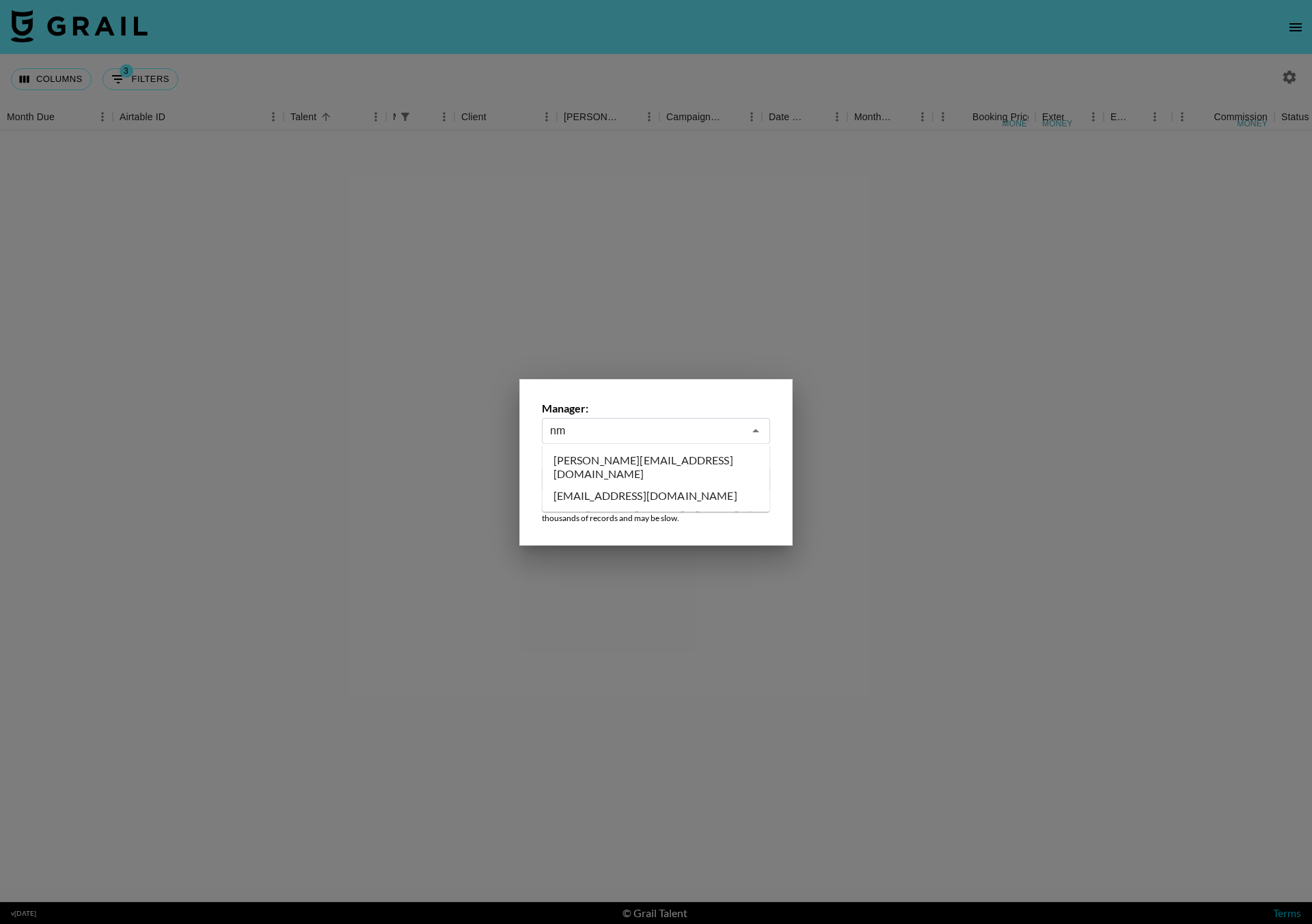
click at [634, 485] on li "[EMAIL_ADDRESS][DOMAIN_NAME]" at bounding box center [656, 495] width 228 height 22
type input "[EMAIL_ADDRESS][DOMAIN_NAME]"
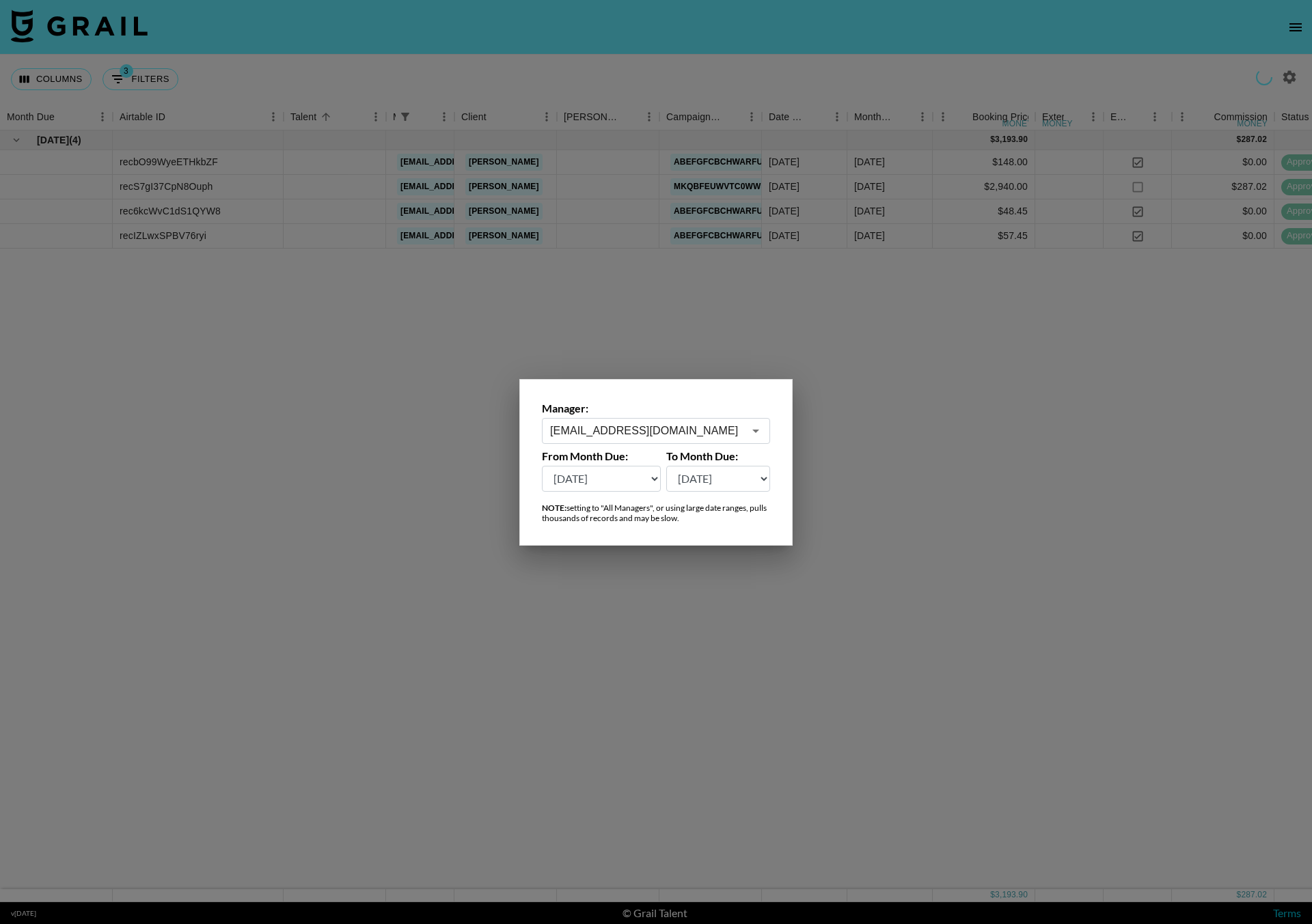
click at [486, 42] on div at bounding box center [656, 462] width 1312 height 924
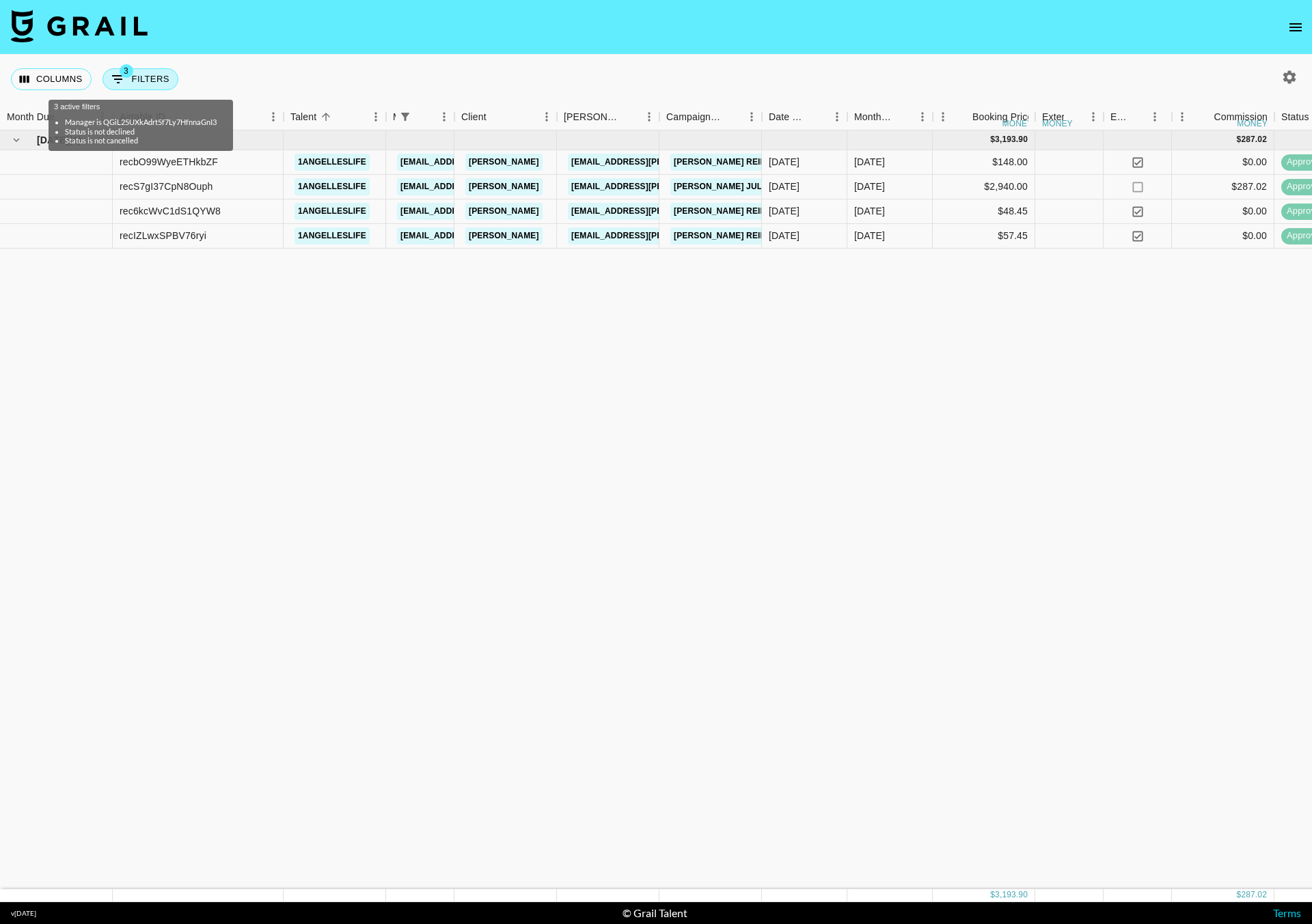
click at [150, 72] on button "3 Filters" at bounding box center [141, 79] width 76 height 22
select select "managerIds"
select select "status"
select select "not"
select select "declined"
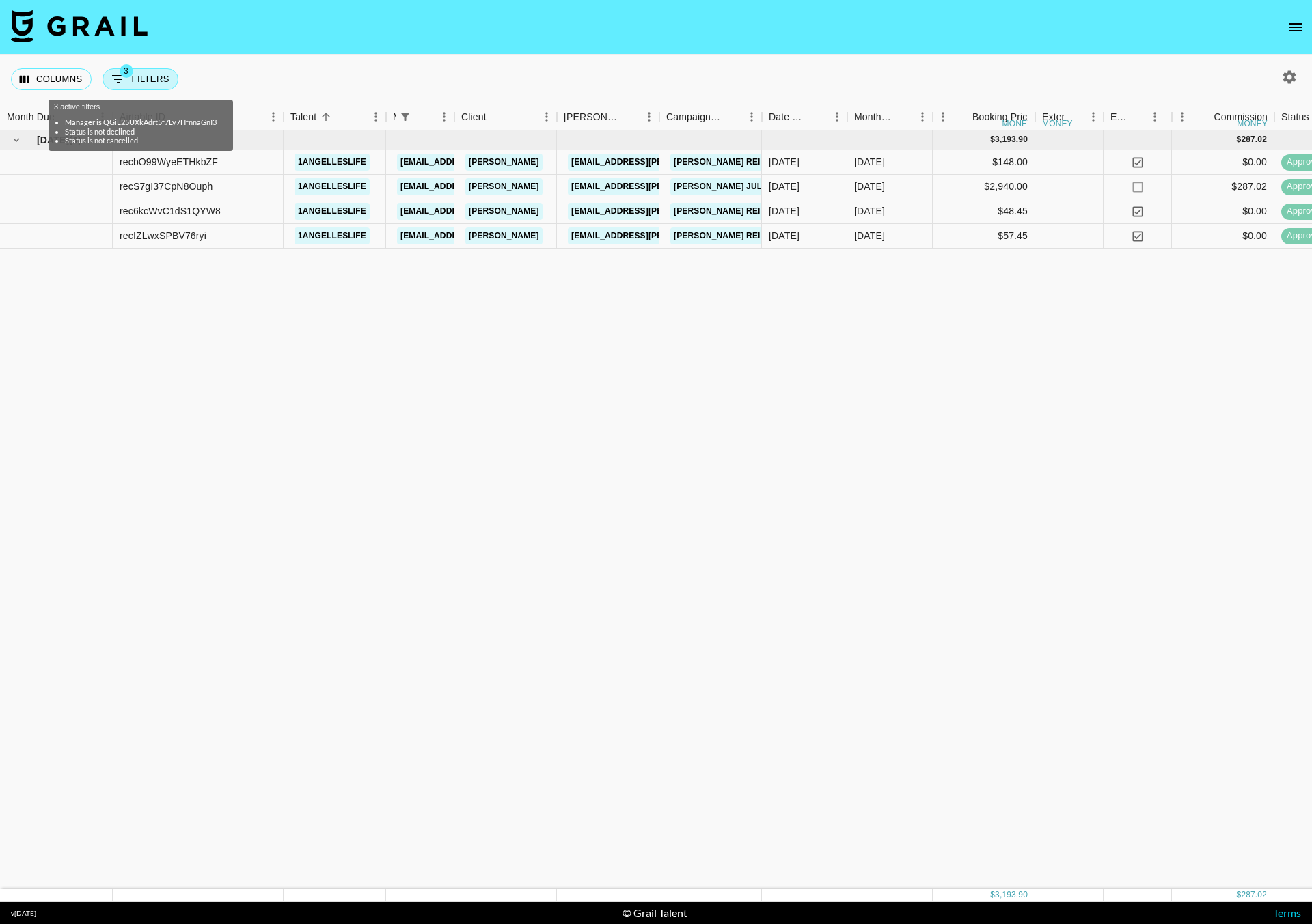
select select "status"
select select "not"
select select "cancelled"
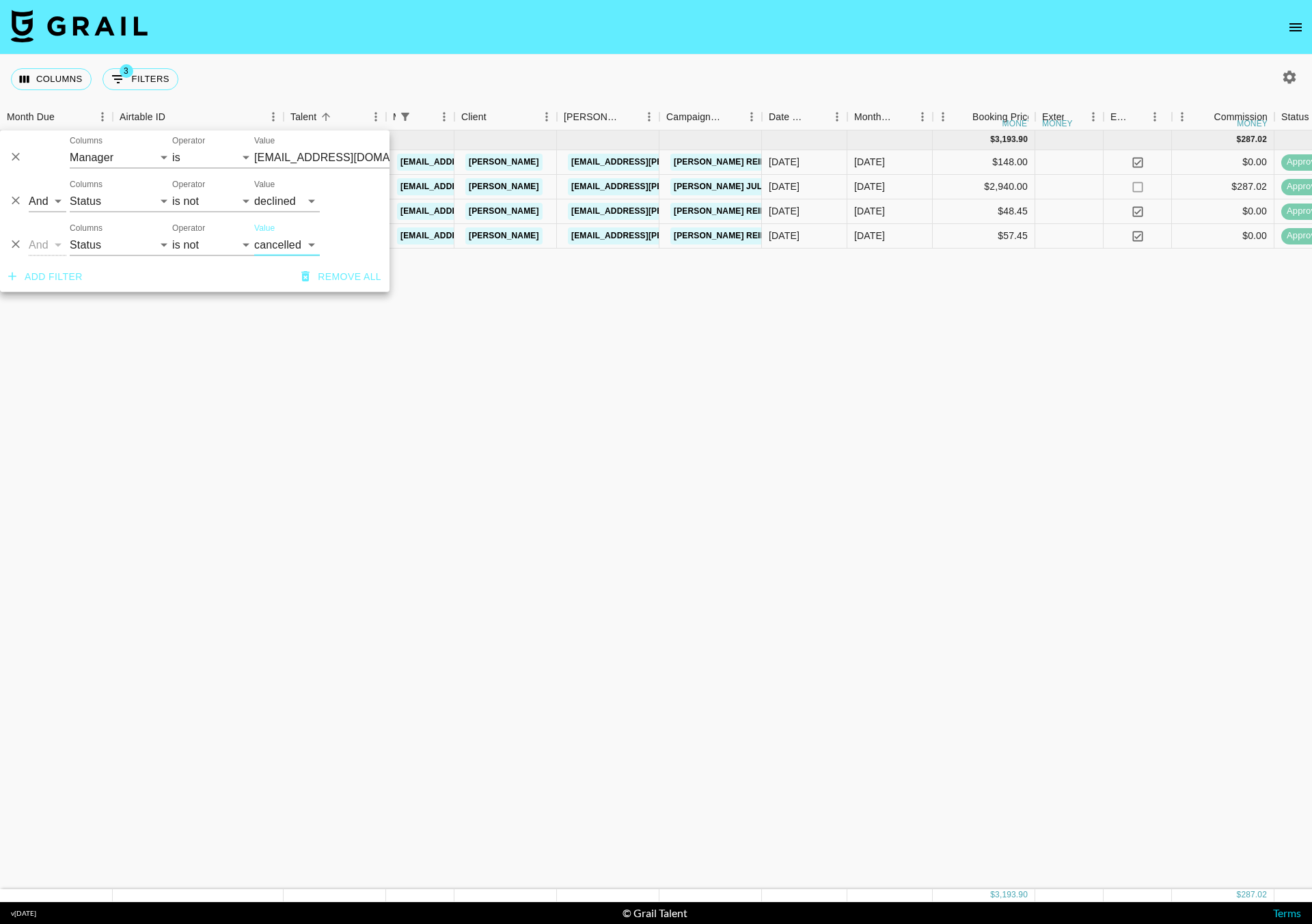
click at [315, 166] on input "[EMAIL_ADDRESS][DOMAIN_NAME]" at bounding box center [337, 157] width 166 height 21
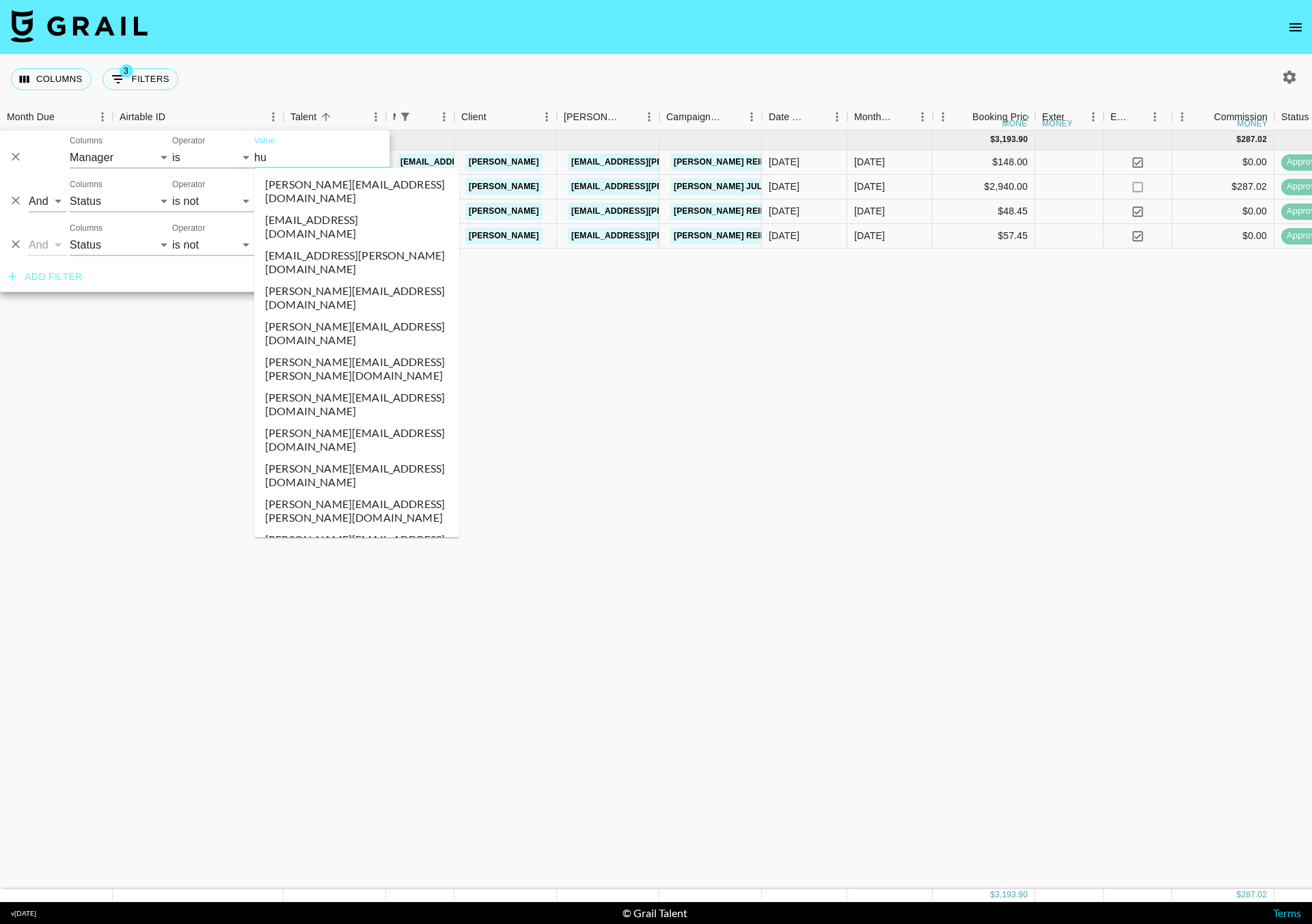
type input "hug"
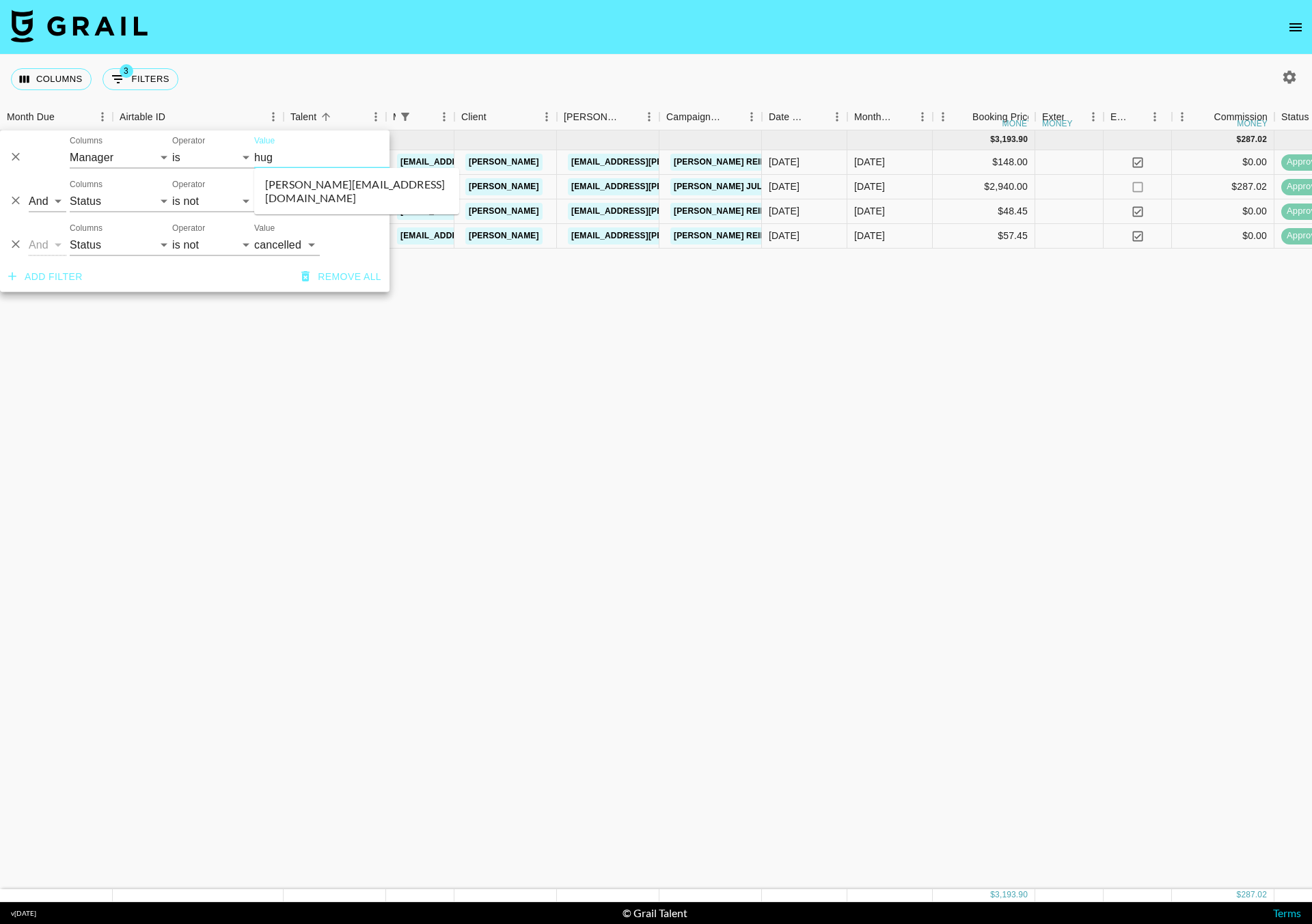
click at [318, 181] on li "[PERSON_NAME][EMAIL_ADDRESS][DOMAIN_NAME]" at bounding box center [356, 191] width 205 height 36
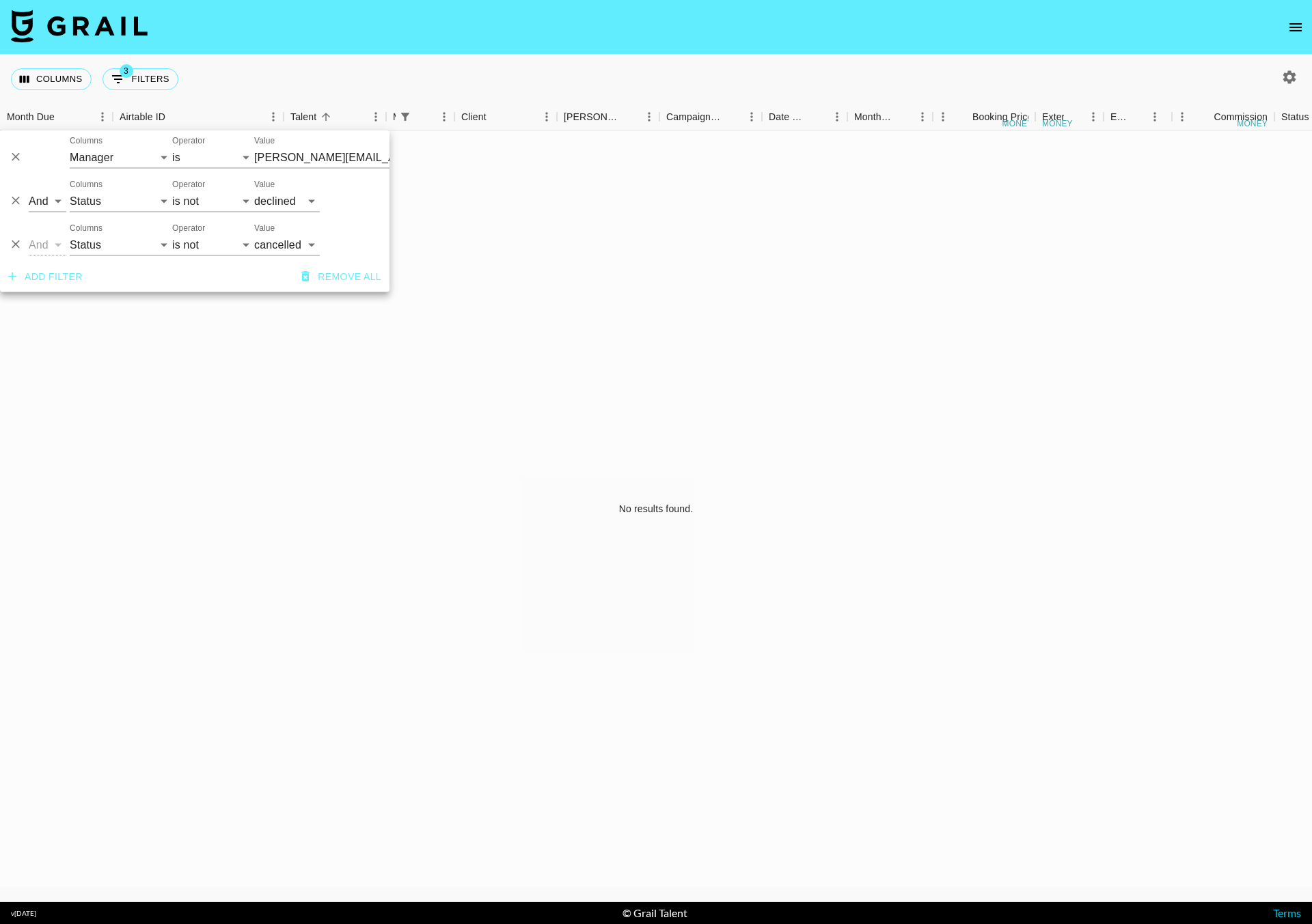
click at [1292, 82] on icon "button" at bounding box center [1289, 77] width 17 height 17
select select "[DATE]"
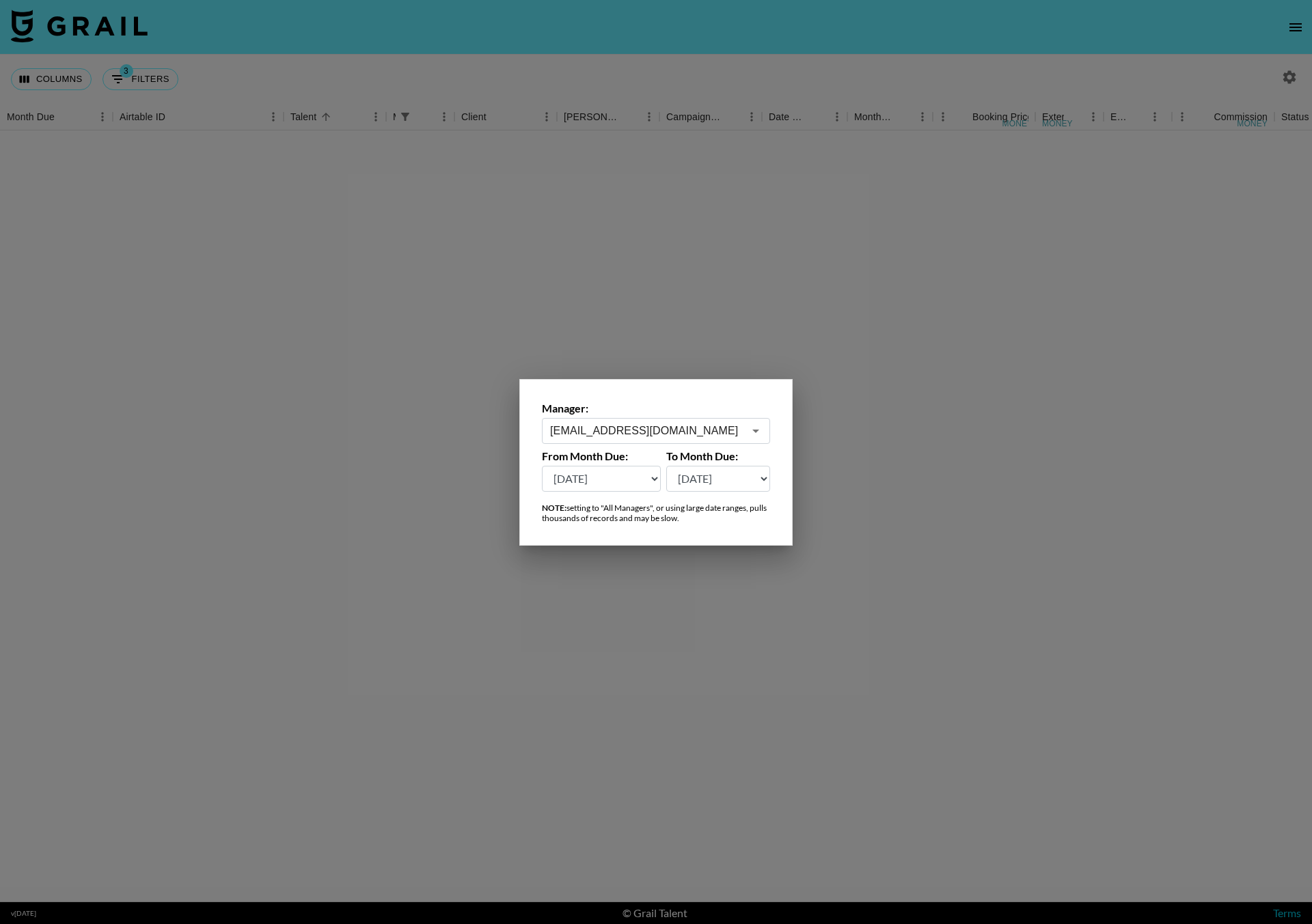
click at [582, 439] on div "[EMAIL_ADDRESS][DOMAIN_NAME] ​" at bounding box center [656, 431] width 228 height 26
click at [602, 454] on li "[PERSON_NAME][EMAIL_ADDRESS][DOMAIN_NAME]" at bounding box center [656, 467] width 228 height 36
type input "[PERSON_NAME][EMAIL_ADDRESS][DOMAIN_NAME]"
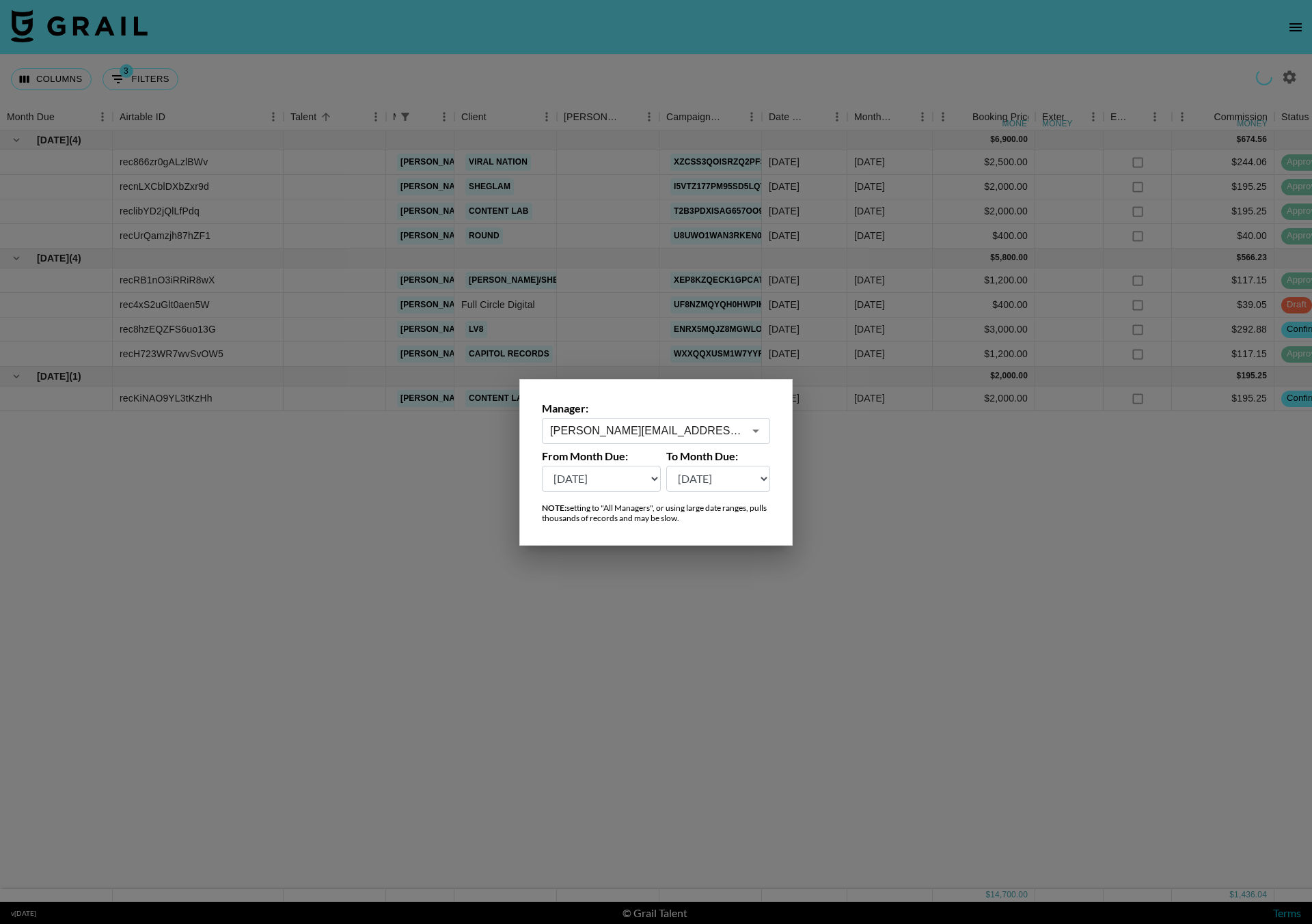
click at [504, 82] on div at bounding box center [656, 462] width 1312 height 924
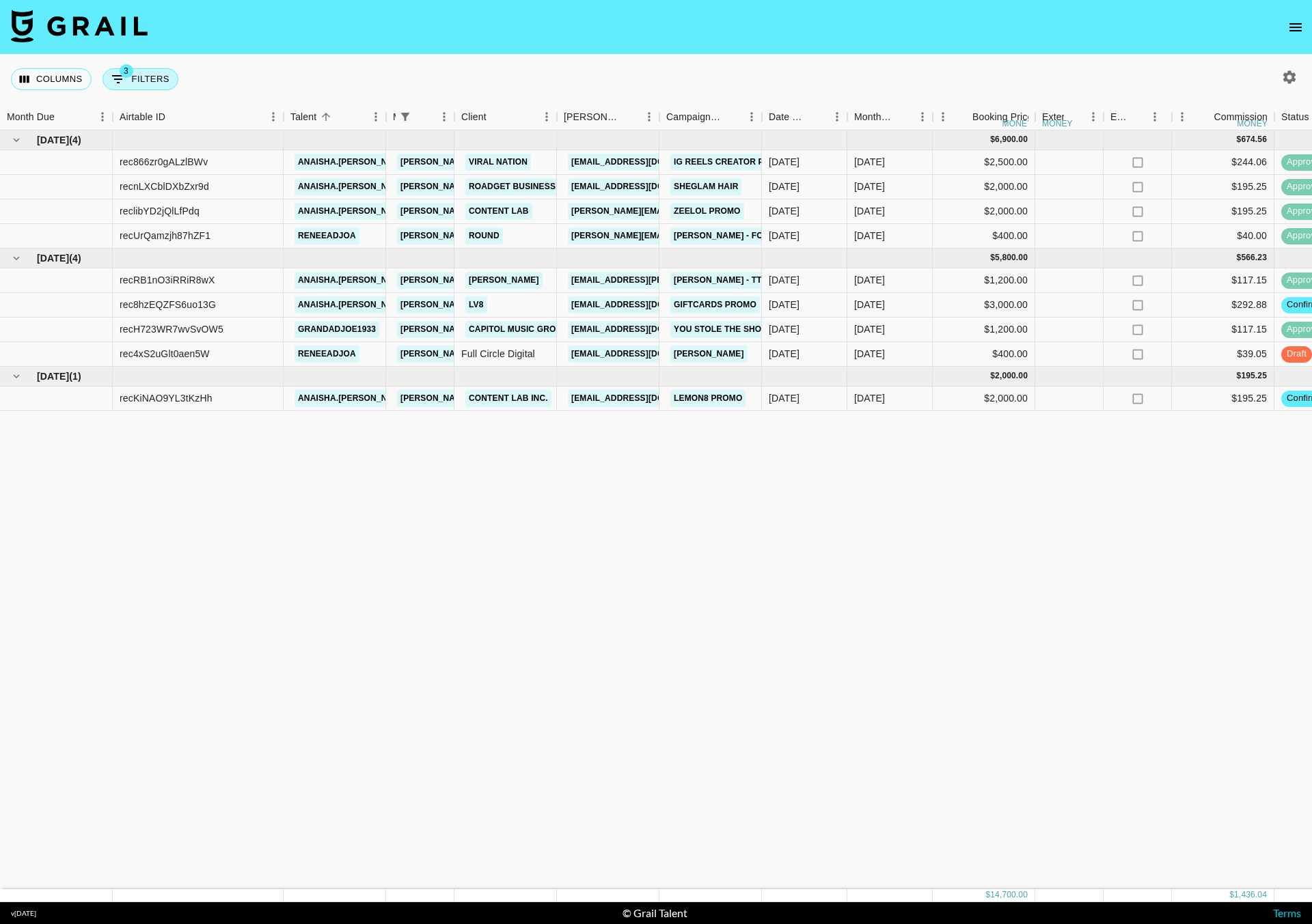
click at [144, 85] on button "3 Filters" at bounding box center [141, 79] width 76 height 22
select select "managerIds"
select select "status"
select select "not"
select select "declined"
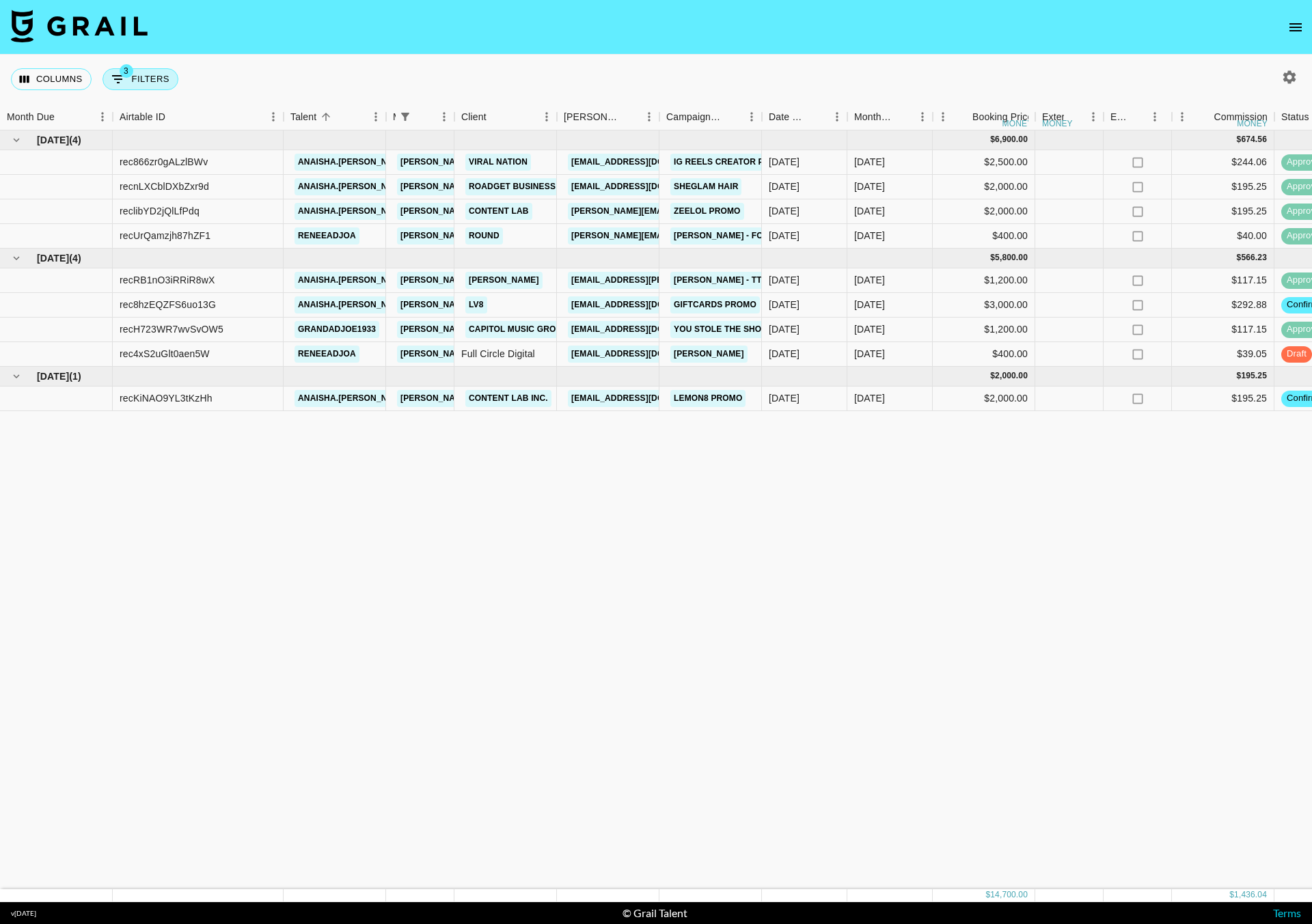
select select "status"
select select "not"
select select "cancelled"
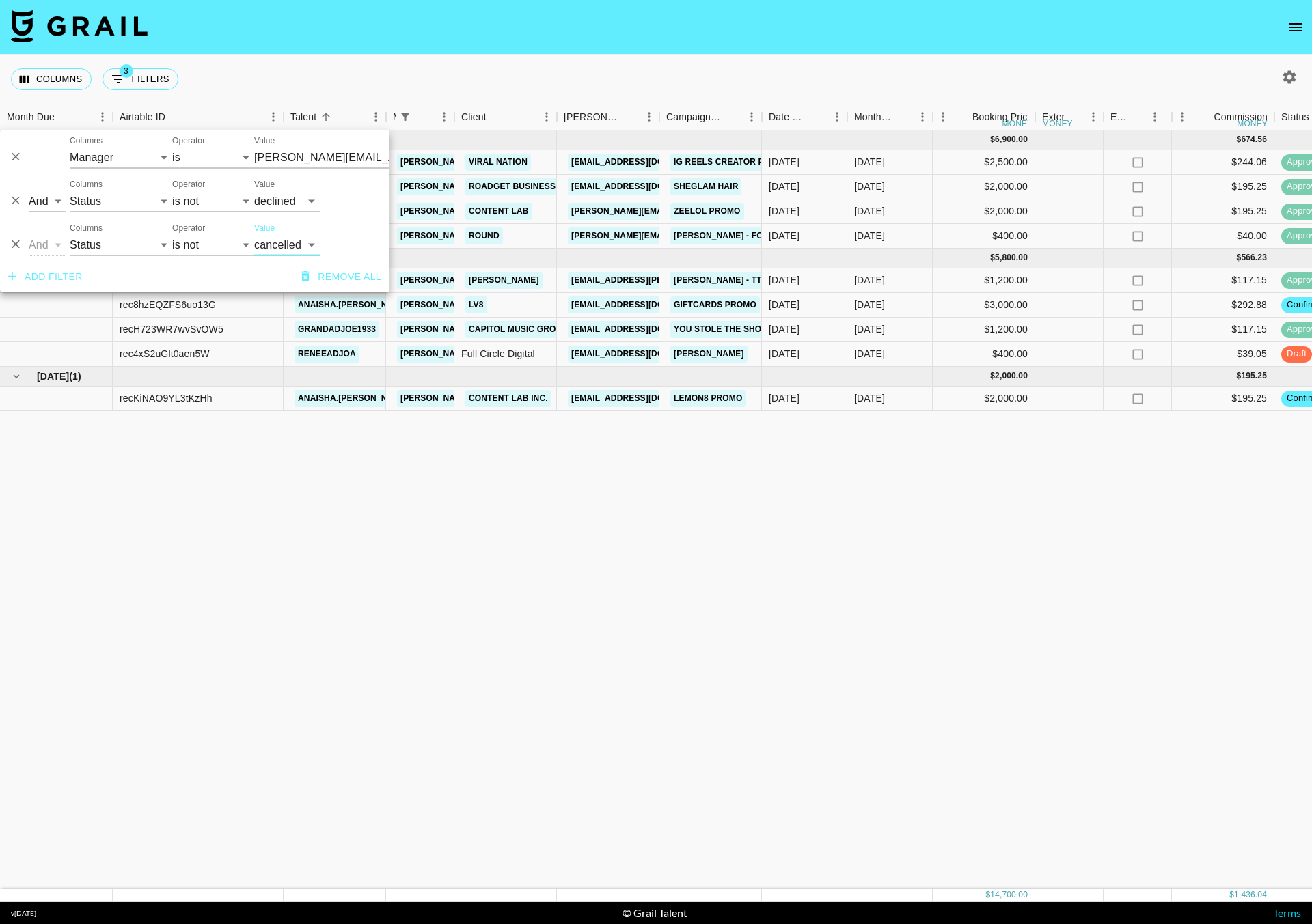
click at [317, 152] on input "[PERSON_NAME][EMAIL_ADDRESS][DOMAIN_NAME]" at bounding box center [337, 157] width 166 height 21
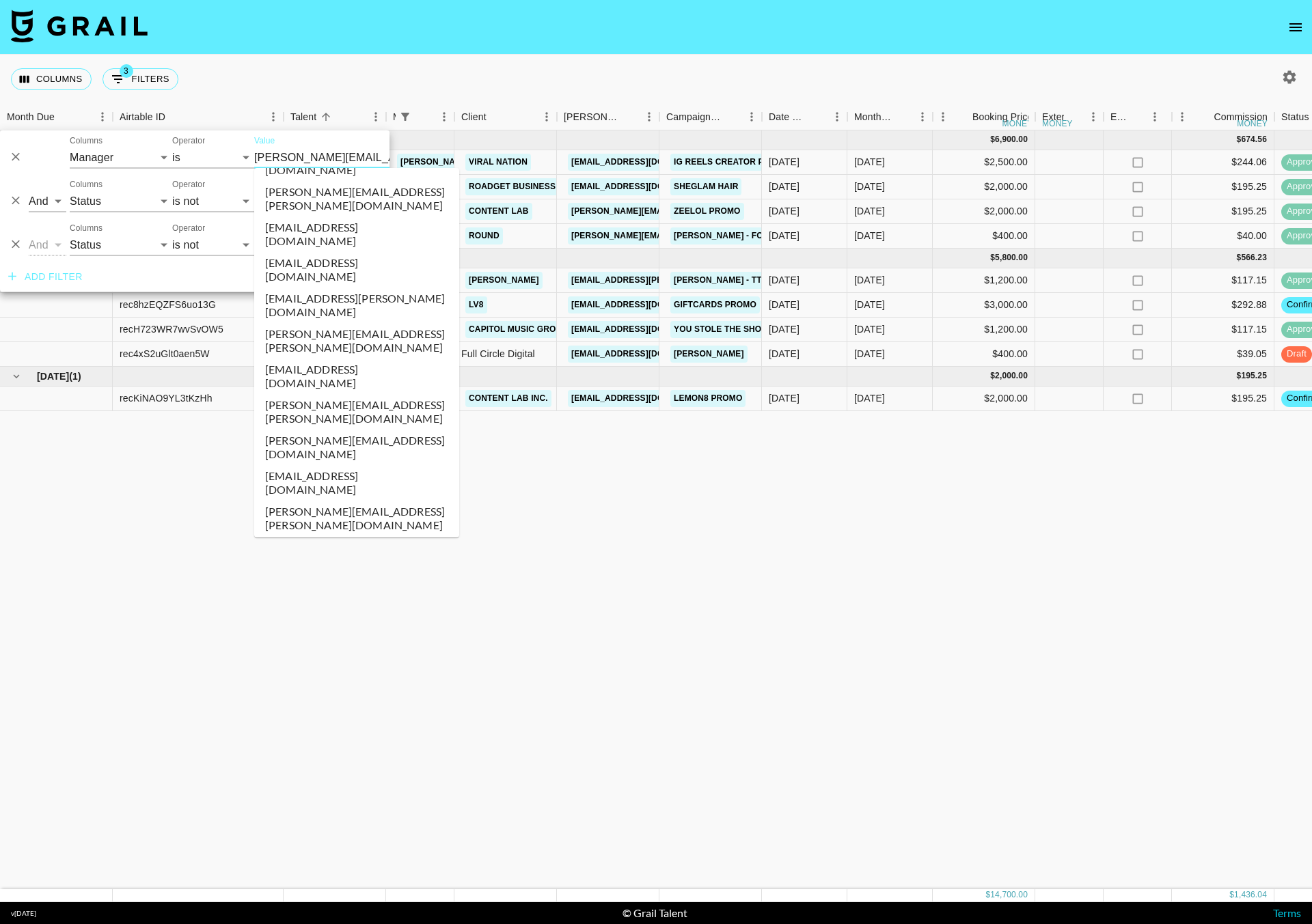
scroll to position [3564, 0]
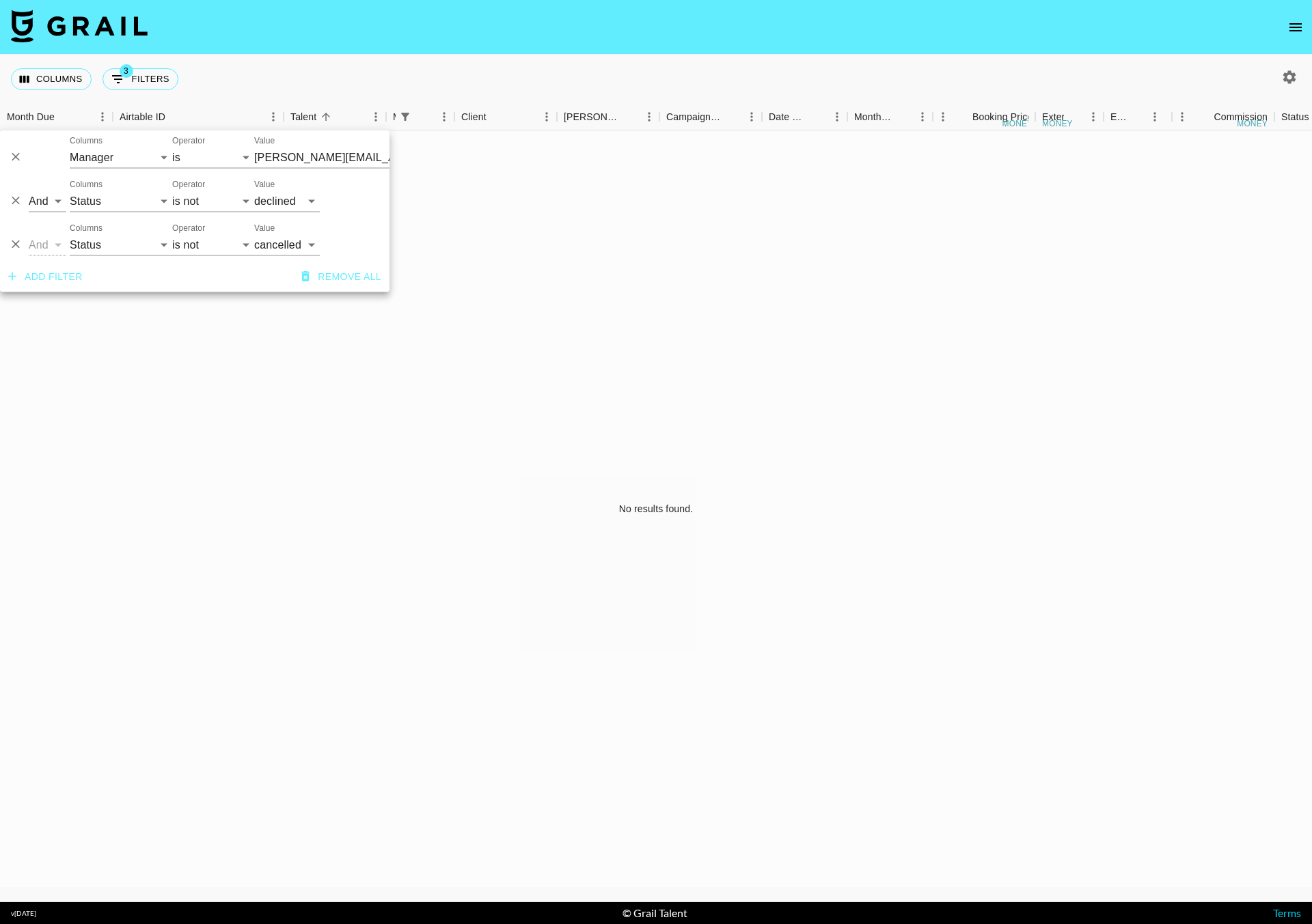
click at [1281, 66] on div at bounding box center [1289, 77] width 23 height 23
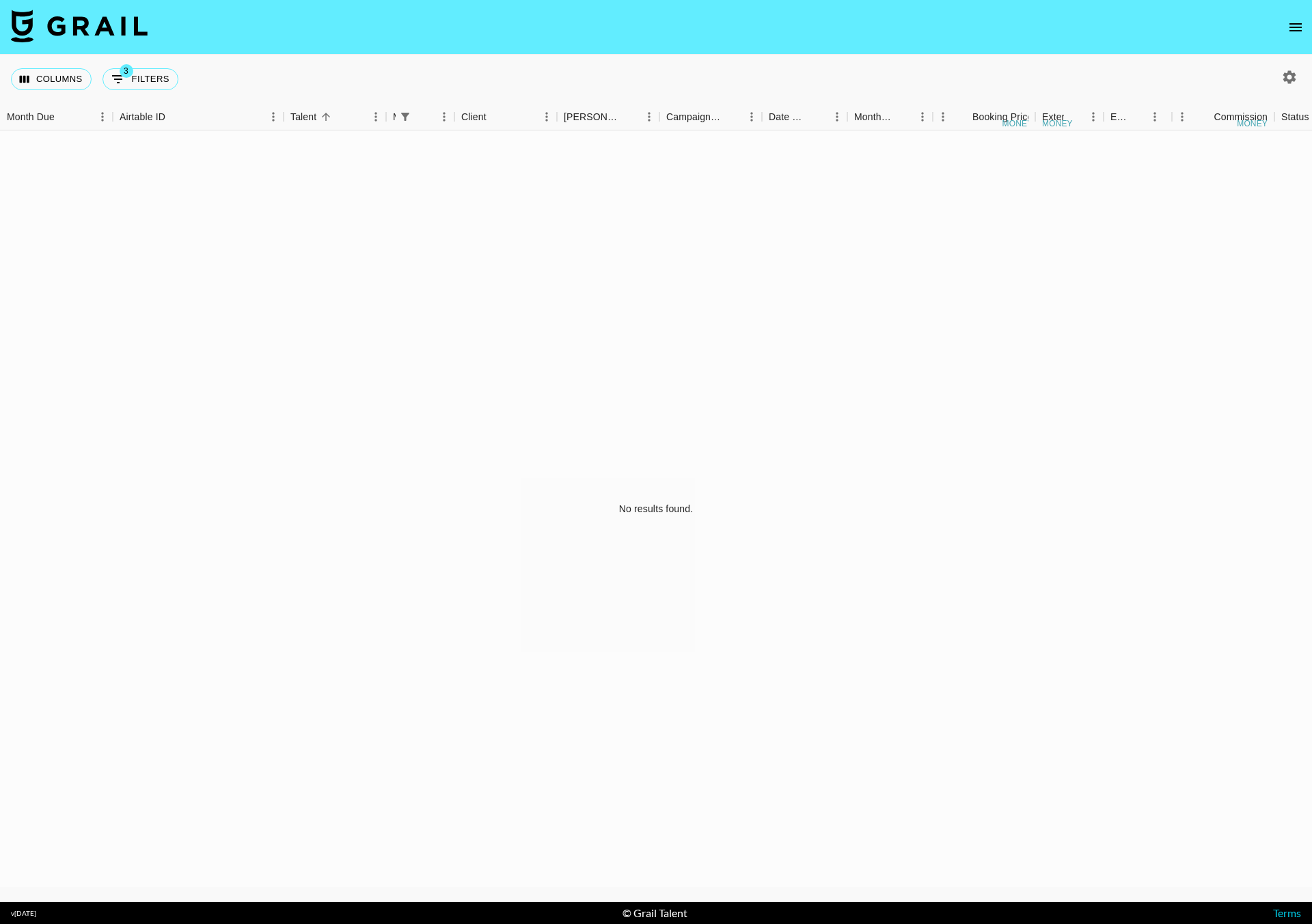
click at [1287, 71] on icon "button" at bounding box center [1289, 76] width 13 height 13
select select "[DATE]"
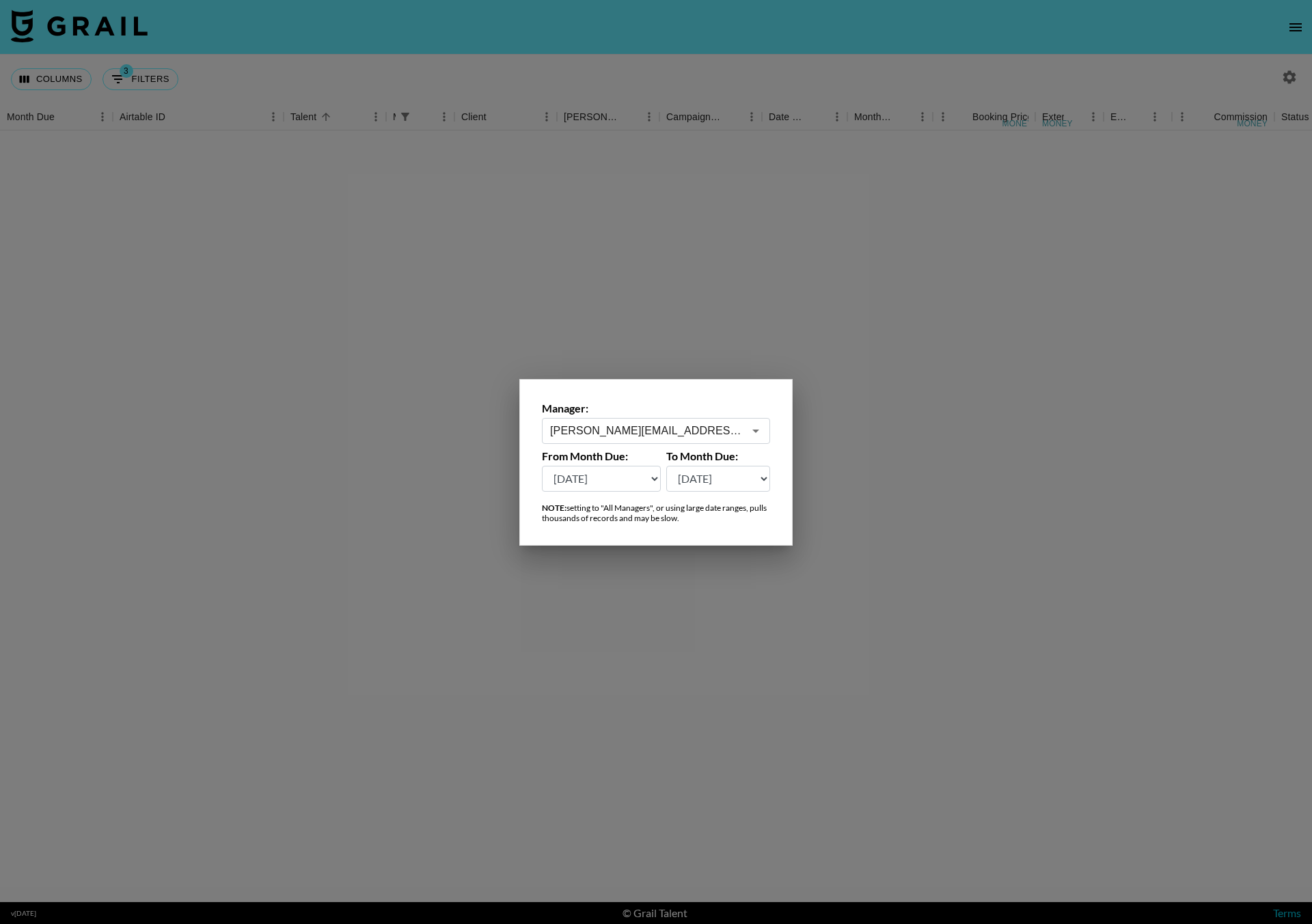
click at [585, 439] on div "[PERSON_NAME][EMAIL_ADDRESS][DOMAIN_NAME] ​" at bounding box center [656, 431] width 228 height 26
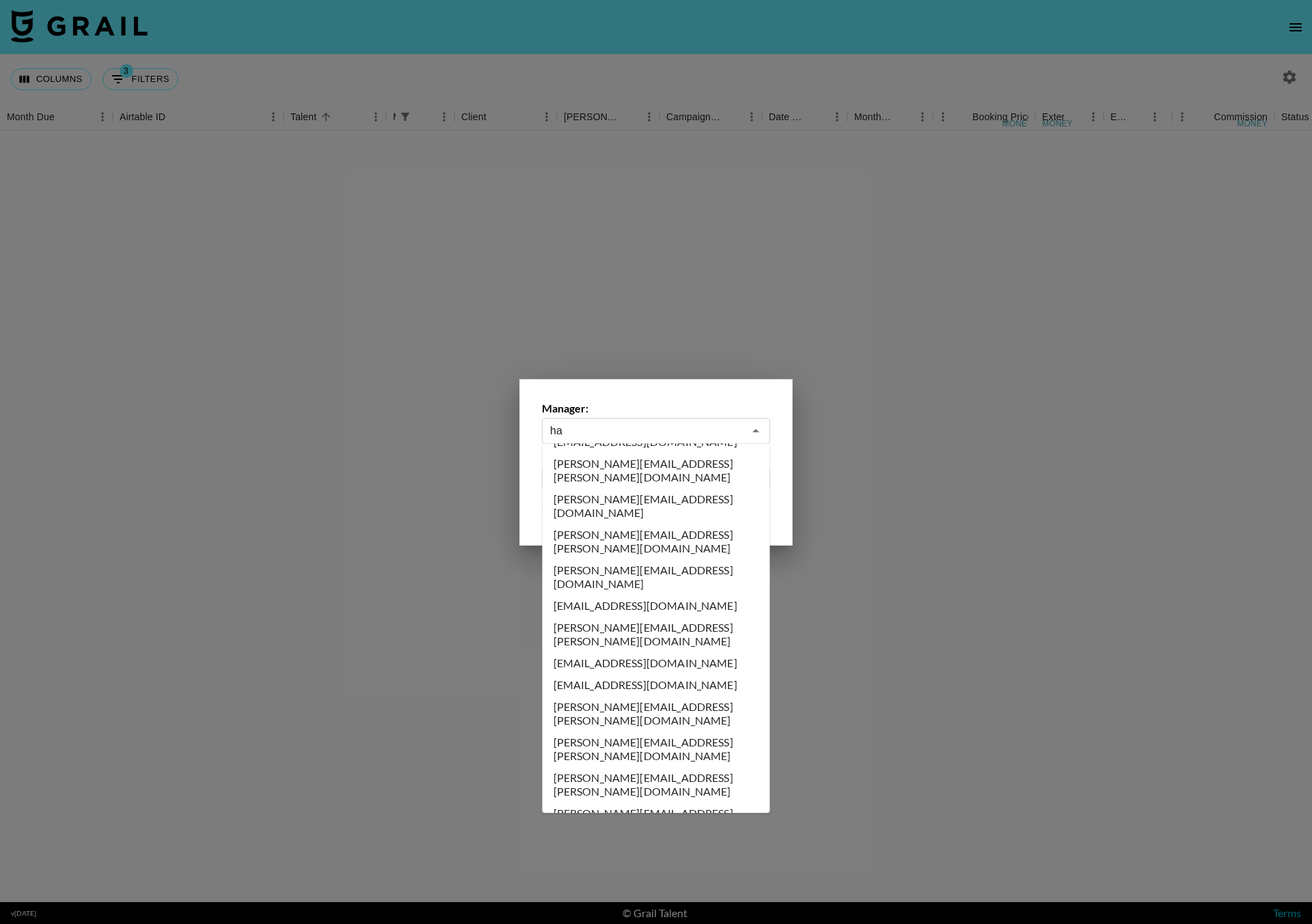
scroll to position [0, 0]
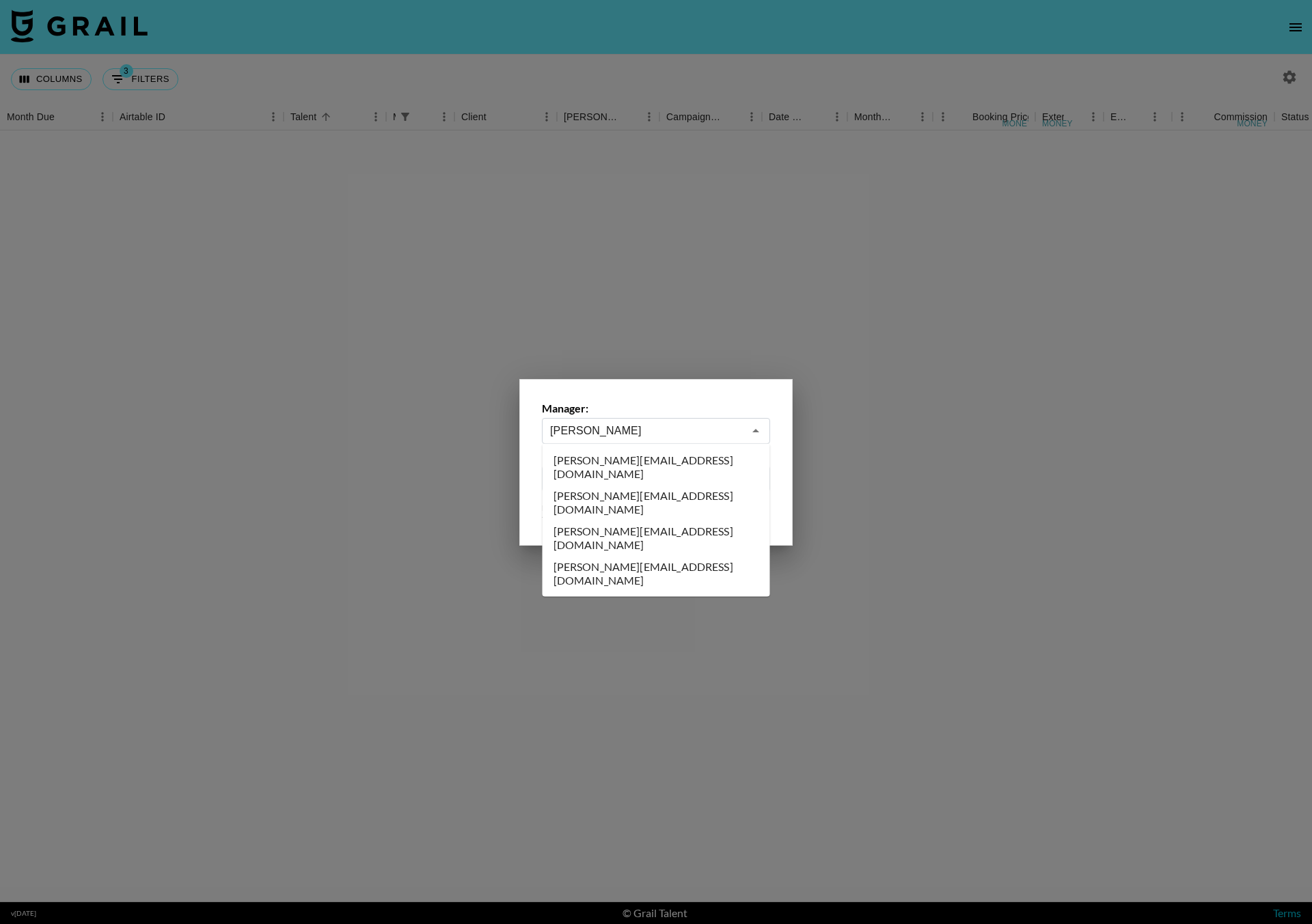
click at [625, 520] on li "[PERSON_NAME][EMAIL_ADDRESS][DOMAIN_NAME]" at bounding box center [656, 538] width 228 height 36
type input "[PERSON_NAME][EMAIL_ADDRESS][DOMAIN_NAME]"
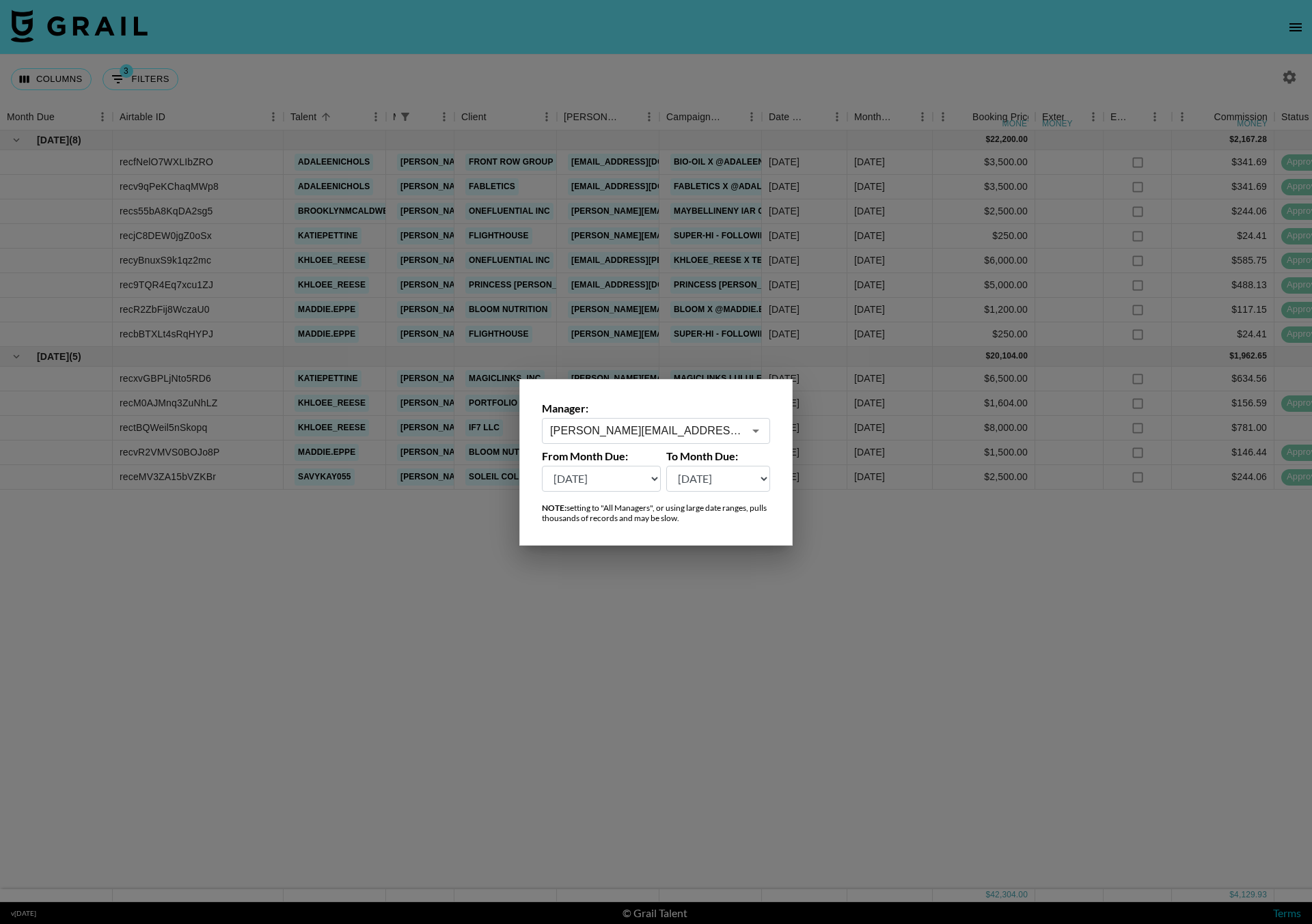
click at [427, 73] on div at bounding box center [656, 462] width 1312 height 924
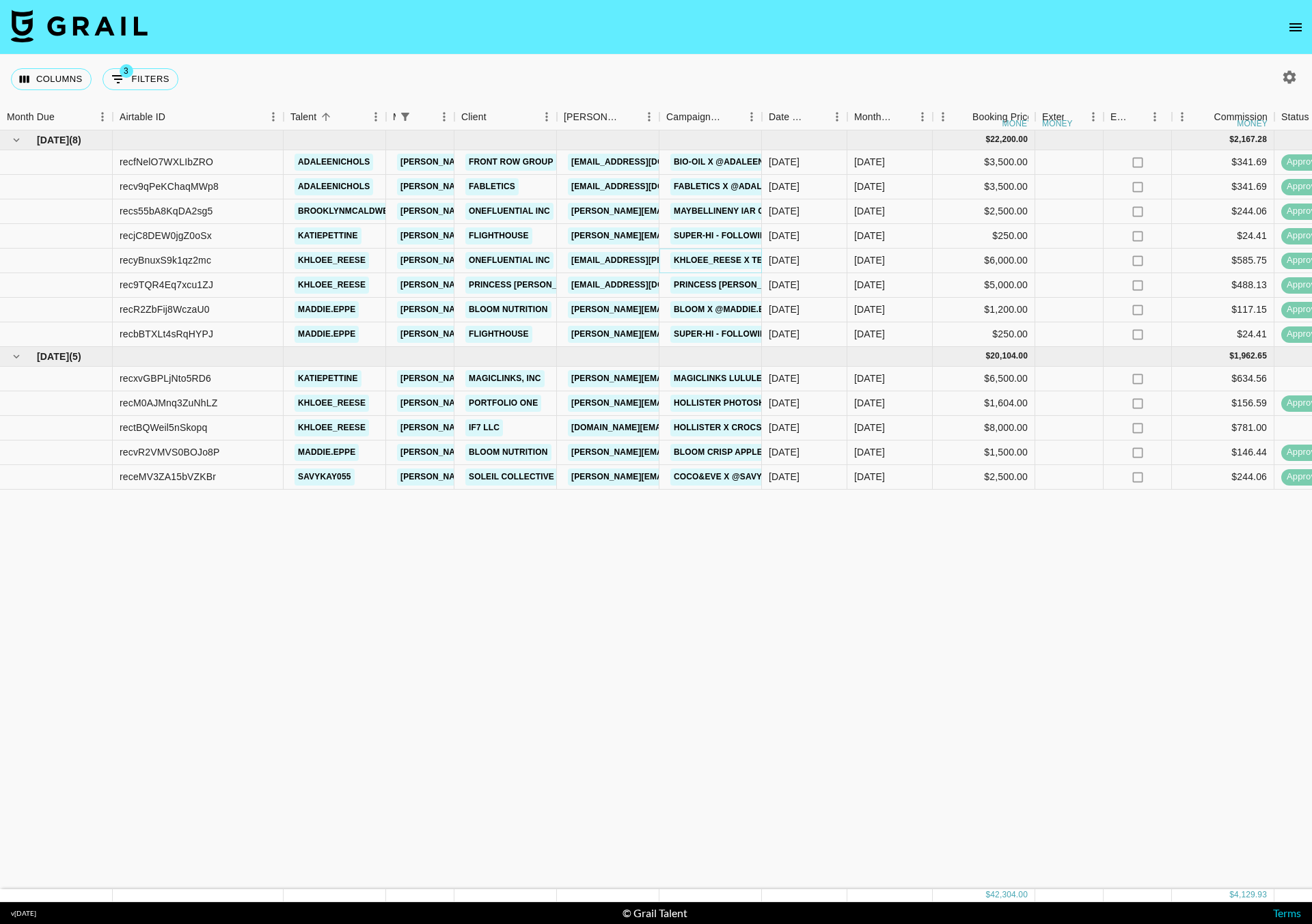
click at [725, 257] on link "Khloee_reese x Telescopic Mascara Q2 (LOP Campaign)" at bounding box center [804, 260] width 268 height 17
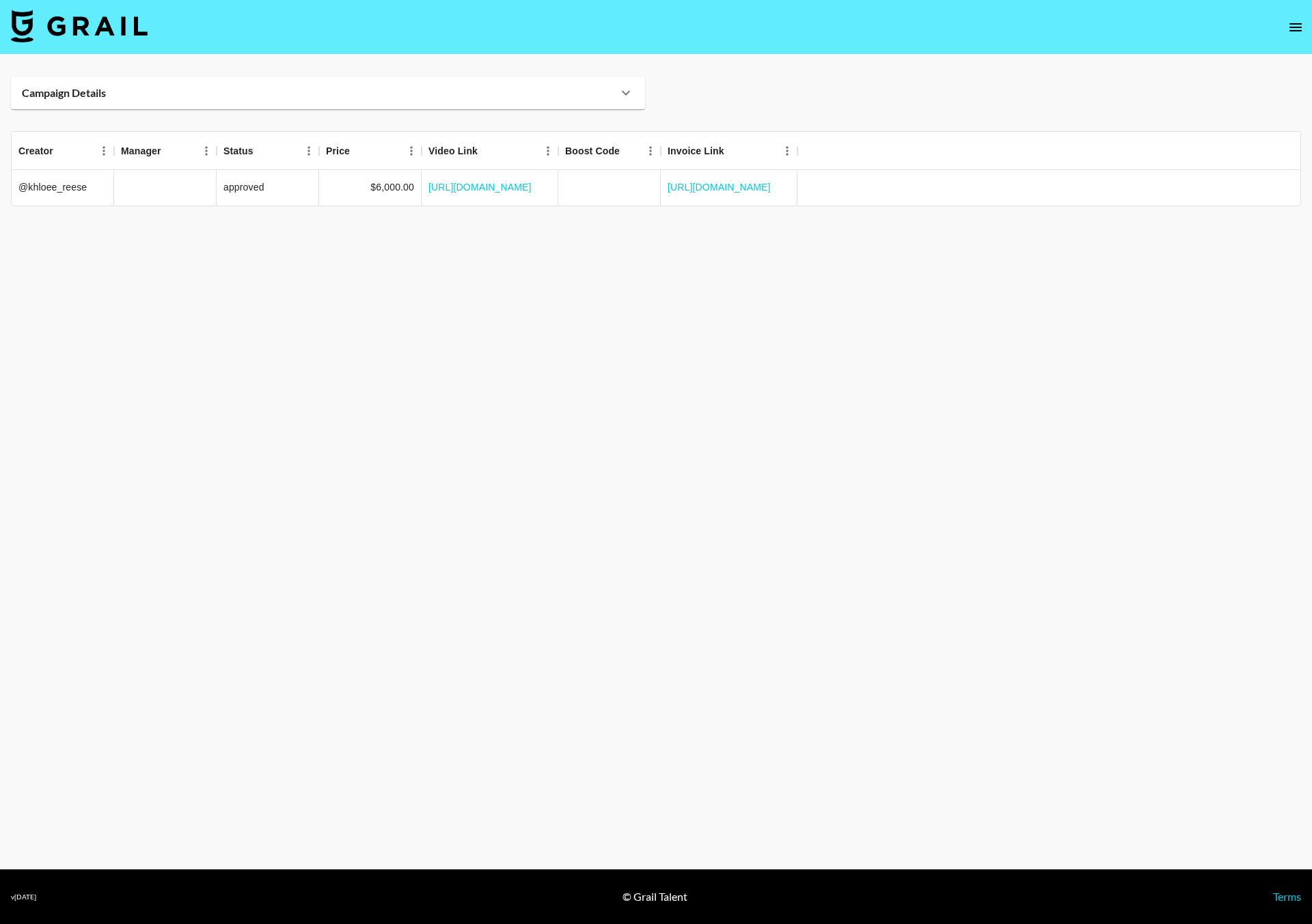
click at [615, 90] on div "Campaign Details" at bounding box center [320, 93] width 596 height 14
click at [626, 94] on icon at bounding box center [625, 93] width 8 height 5
